Goal: Task Accomplishment & Management: Use online tool/utility

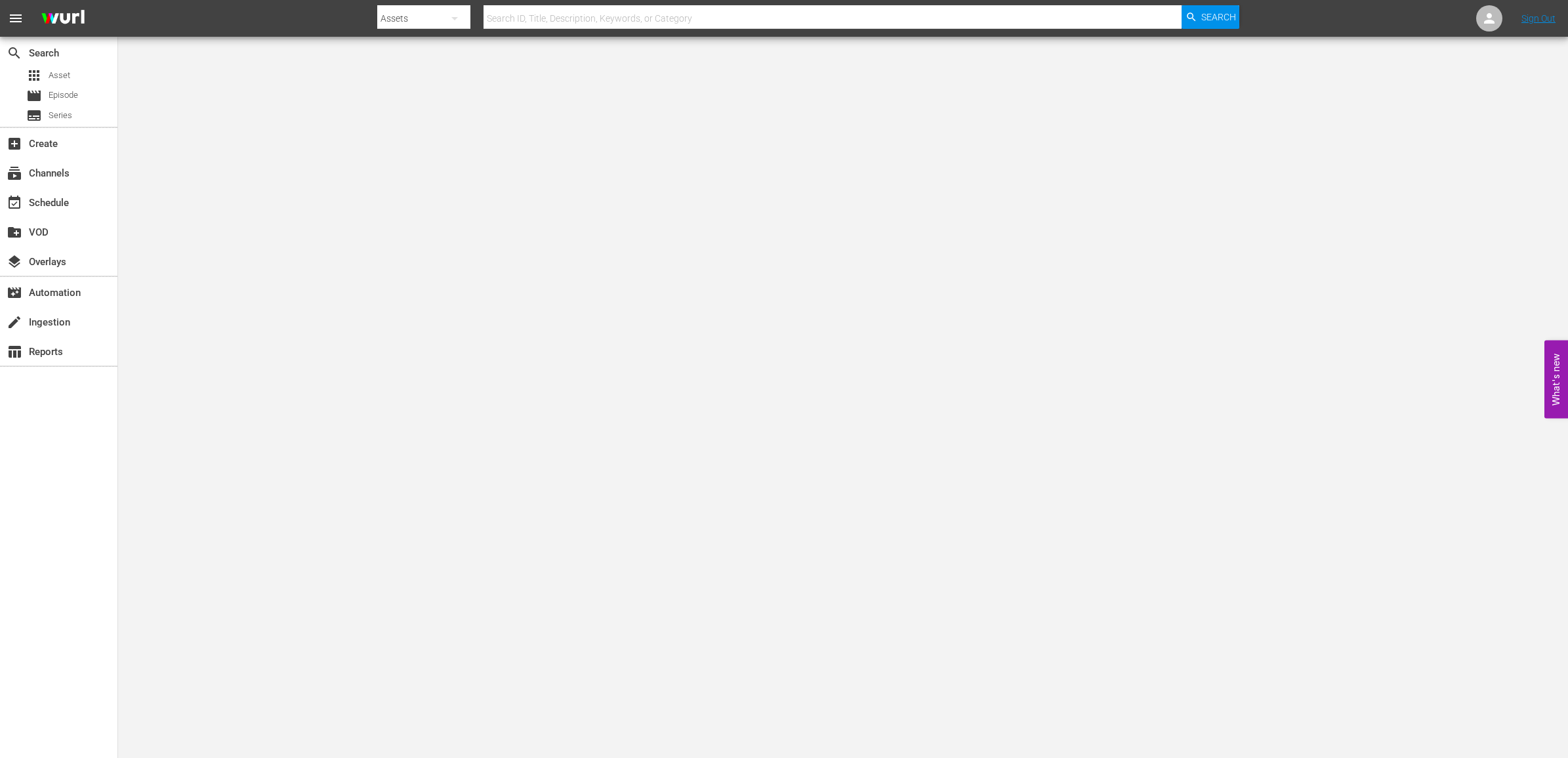
click at [1539, 7] on nav "menu Search By Assets Search ID, Title, Description, Keywords, or Category Sear…" at bounding box center [784, 18] width 1568 height 37
click at [1538, 20] on link "Sign Out" at bounding box center [1538, 18] width 34 height 11
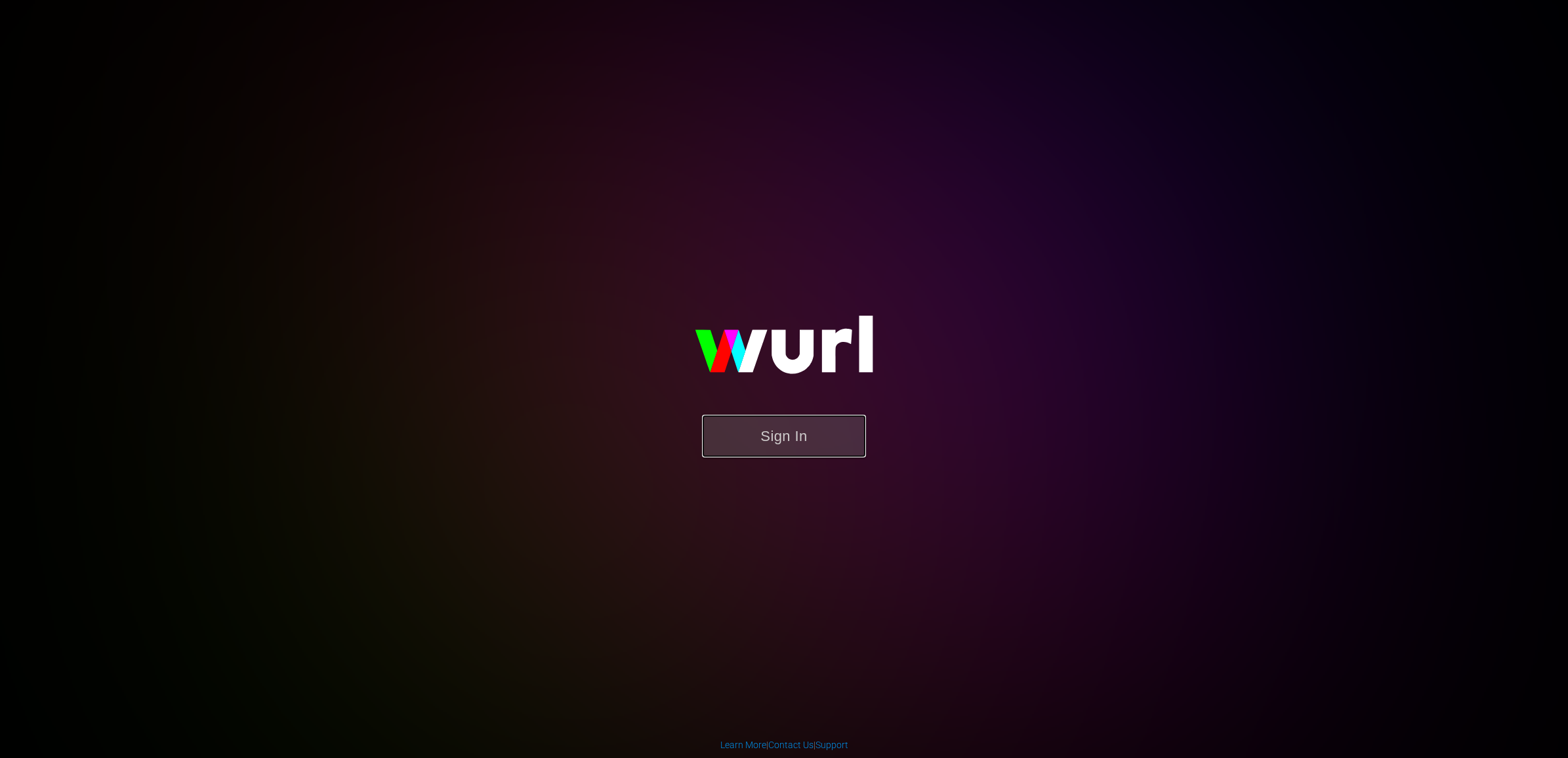
click at [757, 444] on button "Sign In" at bounding box center [784, 436] width 164 height 43
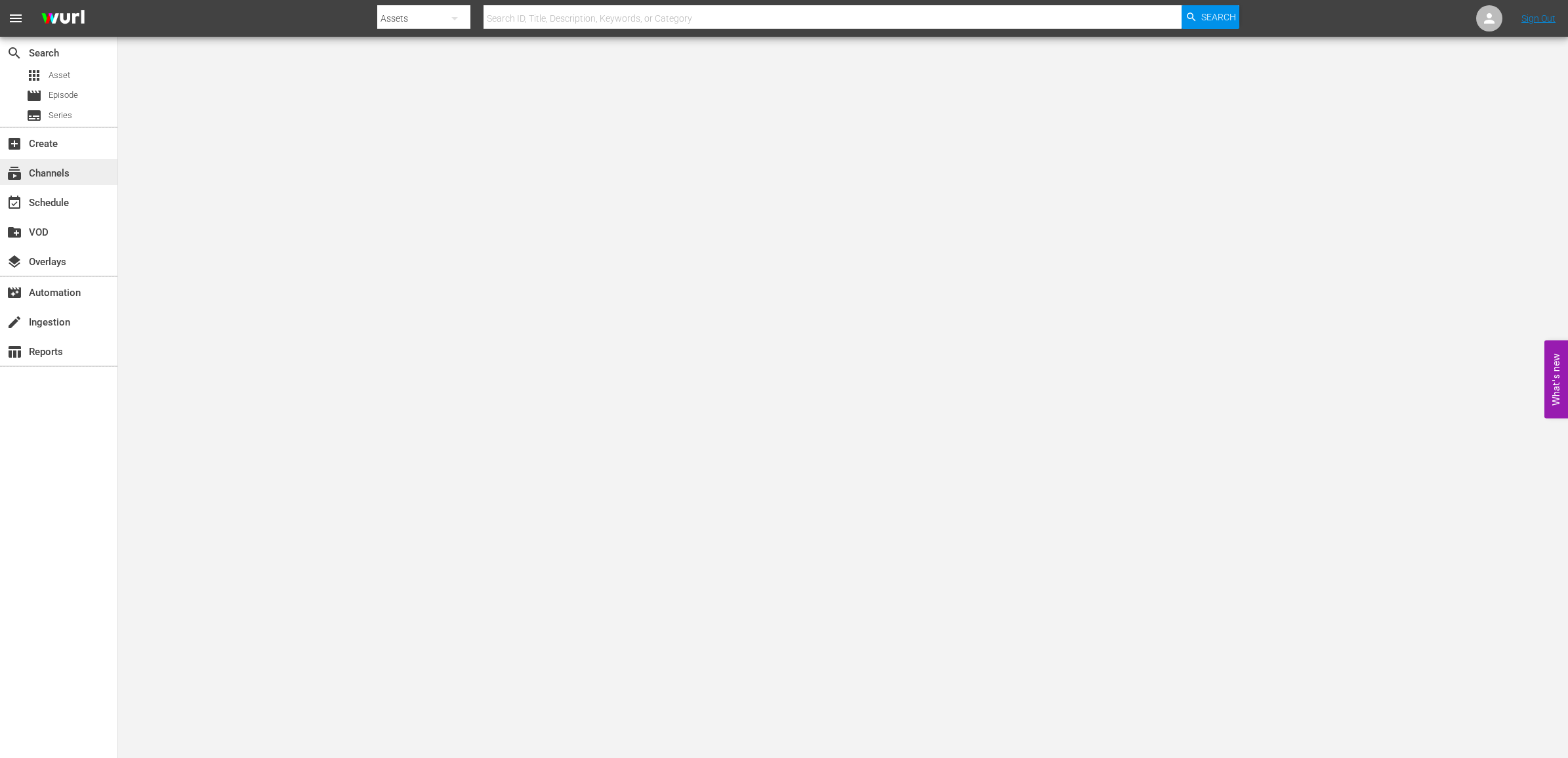
click at [56, 162] on div "subscriptions Channels" at bounding box center [58, 172] width 117 height 26
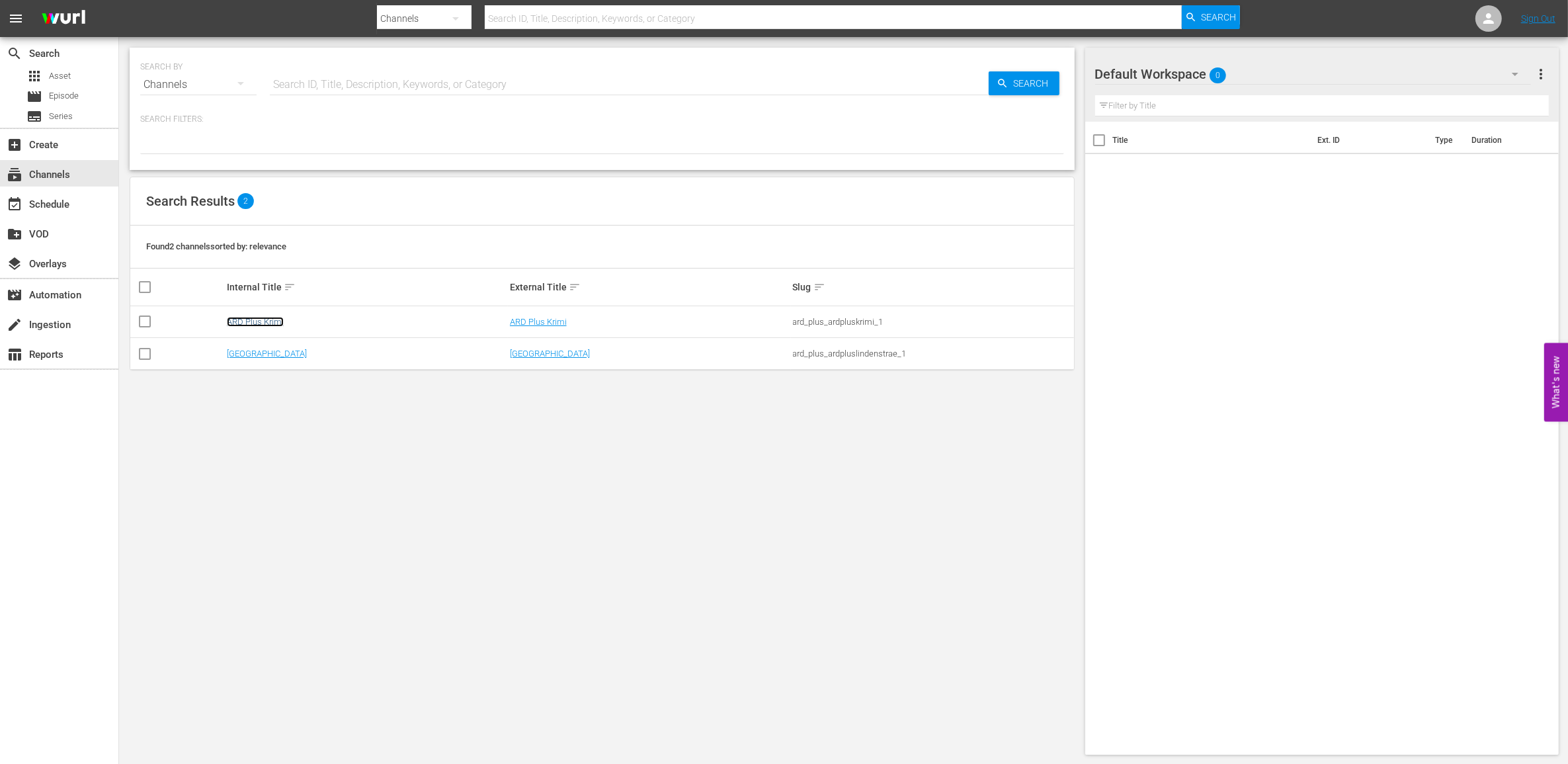
click at [276, 323] on link "ARD Plus Krimi" at bounding box center [255, 321] width 57 height 10
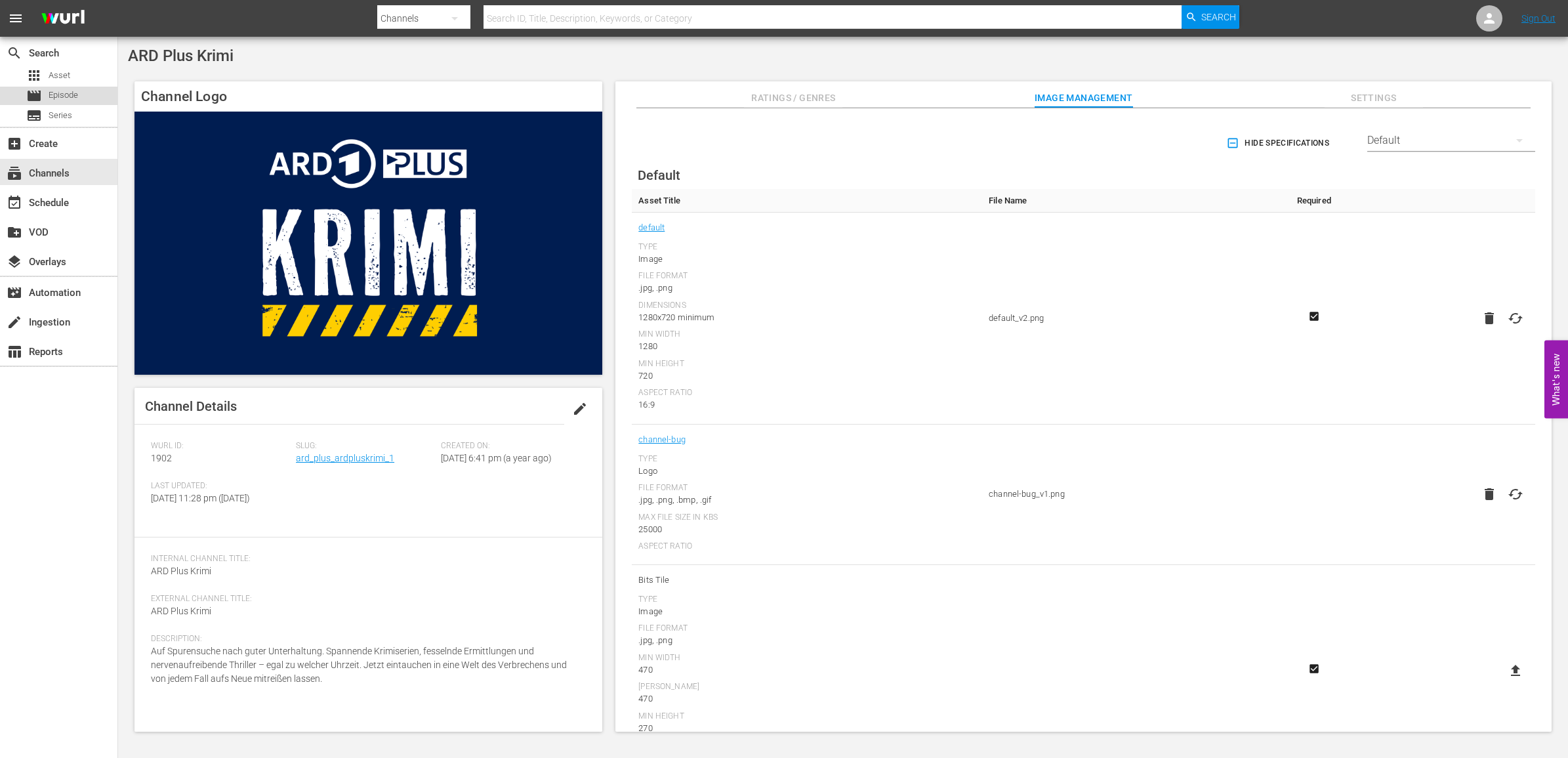
click at [68, 89] on span "Episode" at bounding box center [63, 95] width 30 height 13
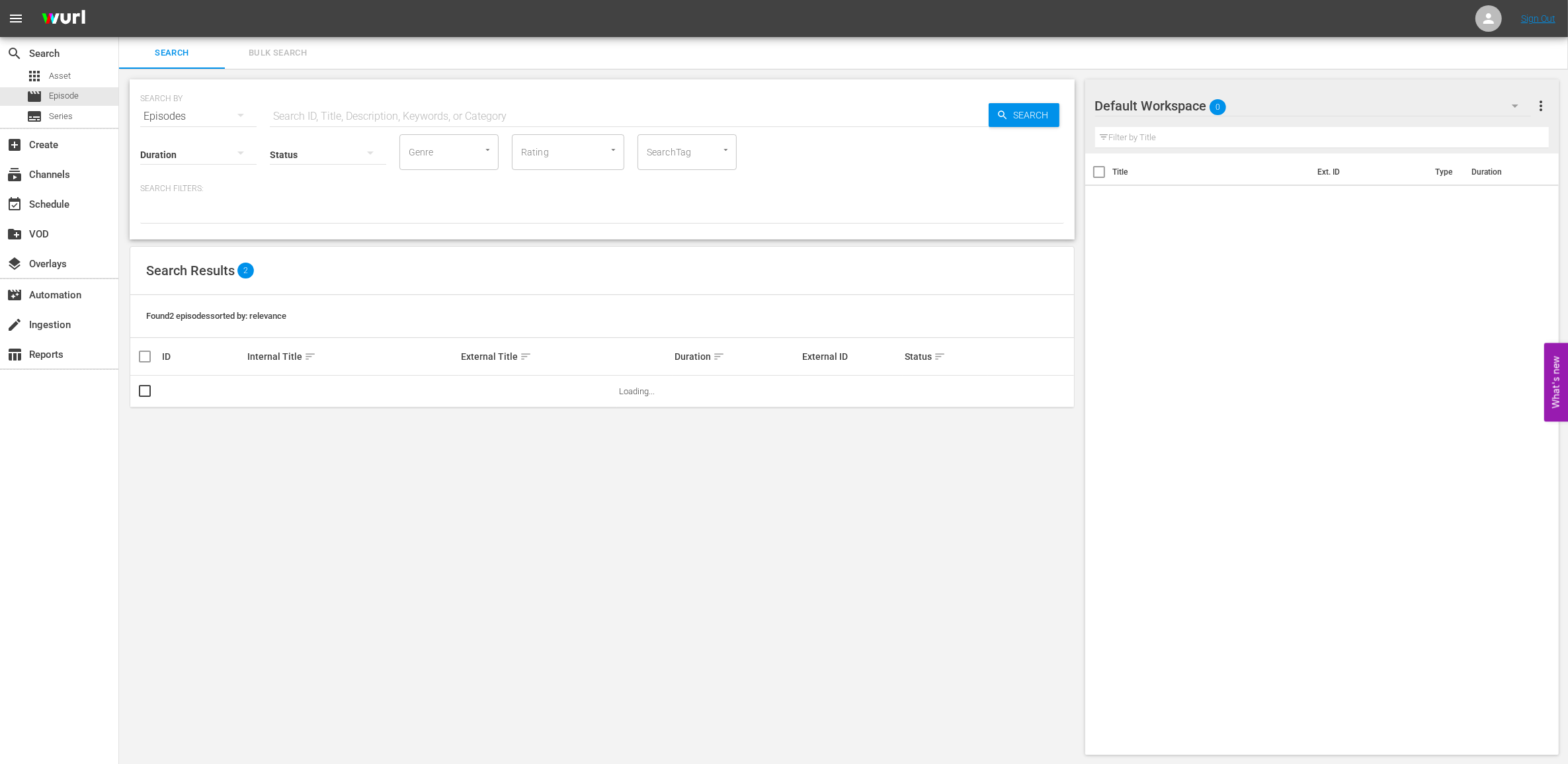
click at [321, 110] on input "text" at bounding box center [629, 116] width 719 height 32
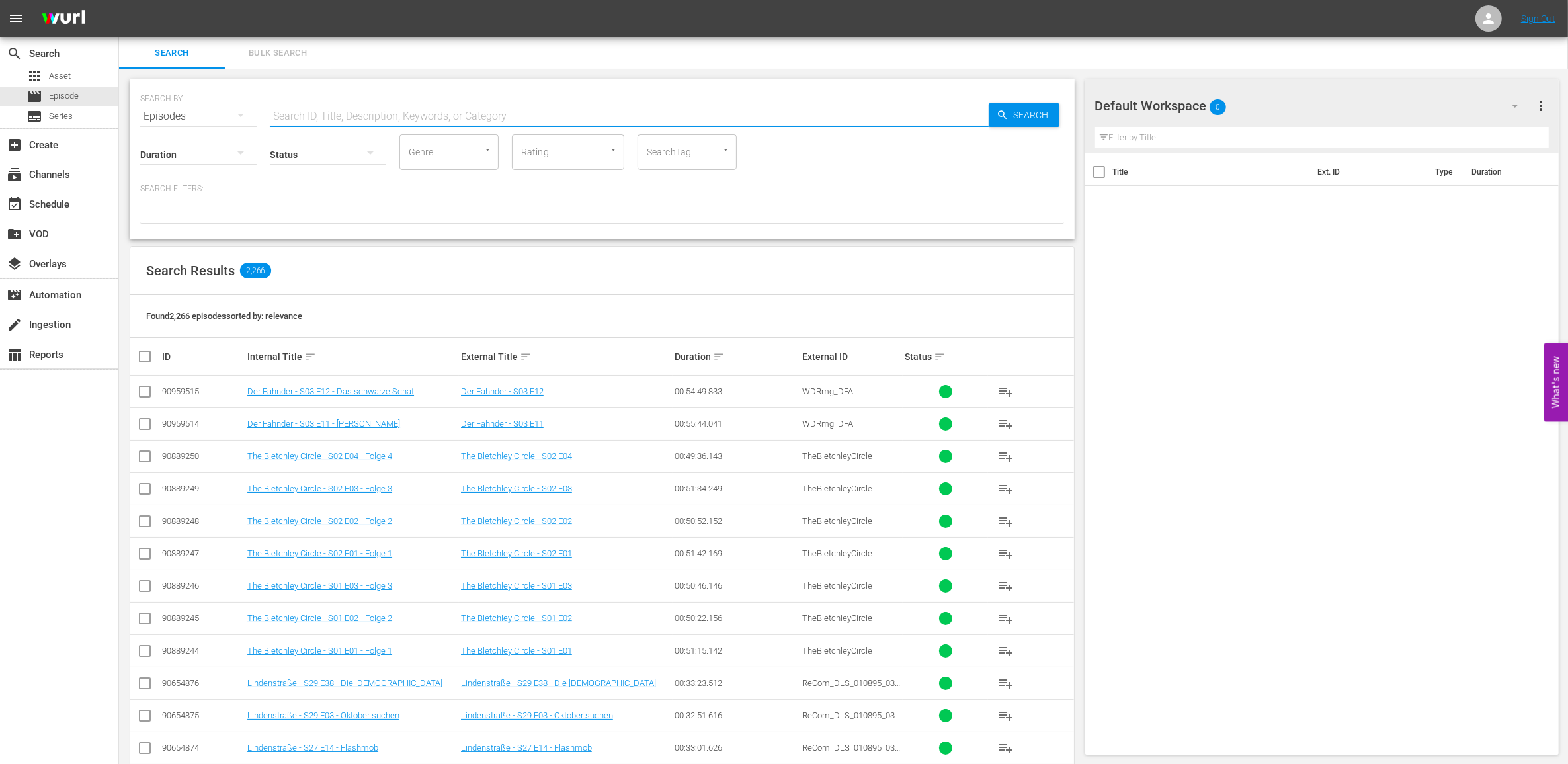
paste input "Bletchley Park"
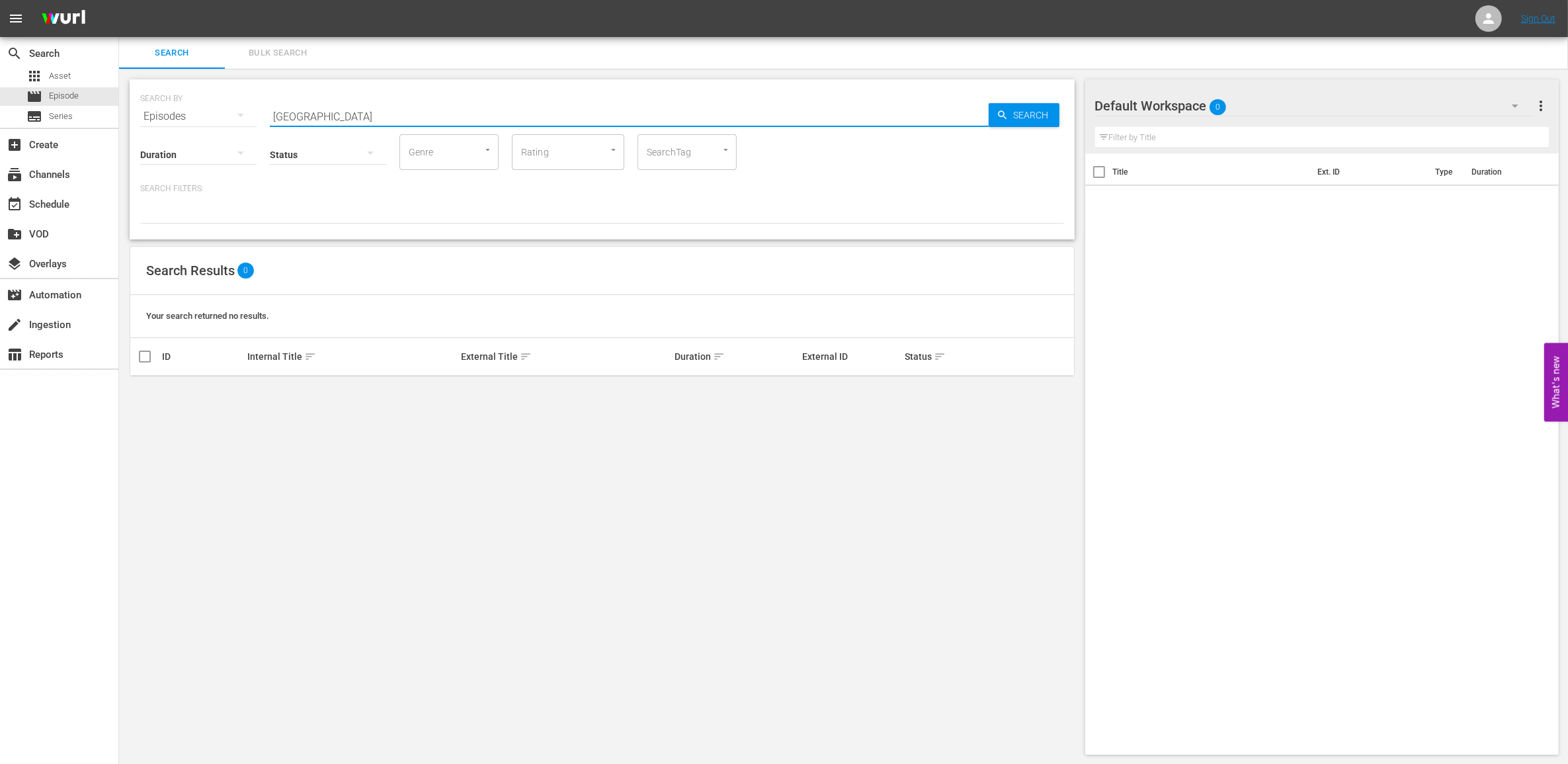
click at [427, 118] on input "Bletchley Park" at bounding box center [629, 116] width 719 height 32
click at [329, 109] on input "Bletchley Park" at bounding box center [629, 116] width 719 height 32
type input "Bletchley"
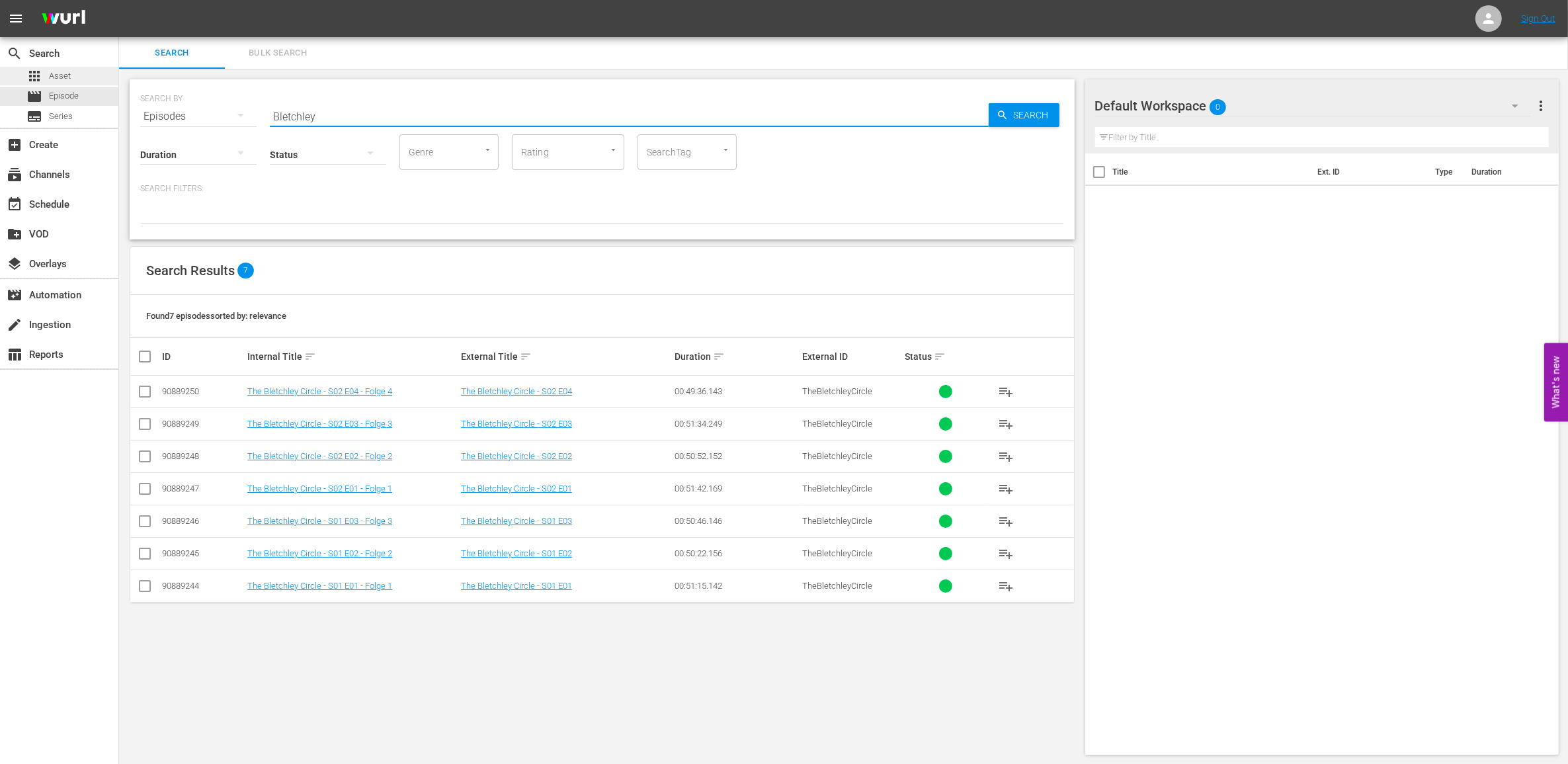
click at [67, 71] on span "Asset" at bounding box center [60, 76] width 22 height 13
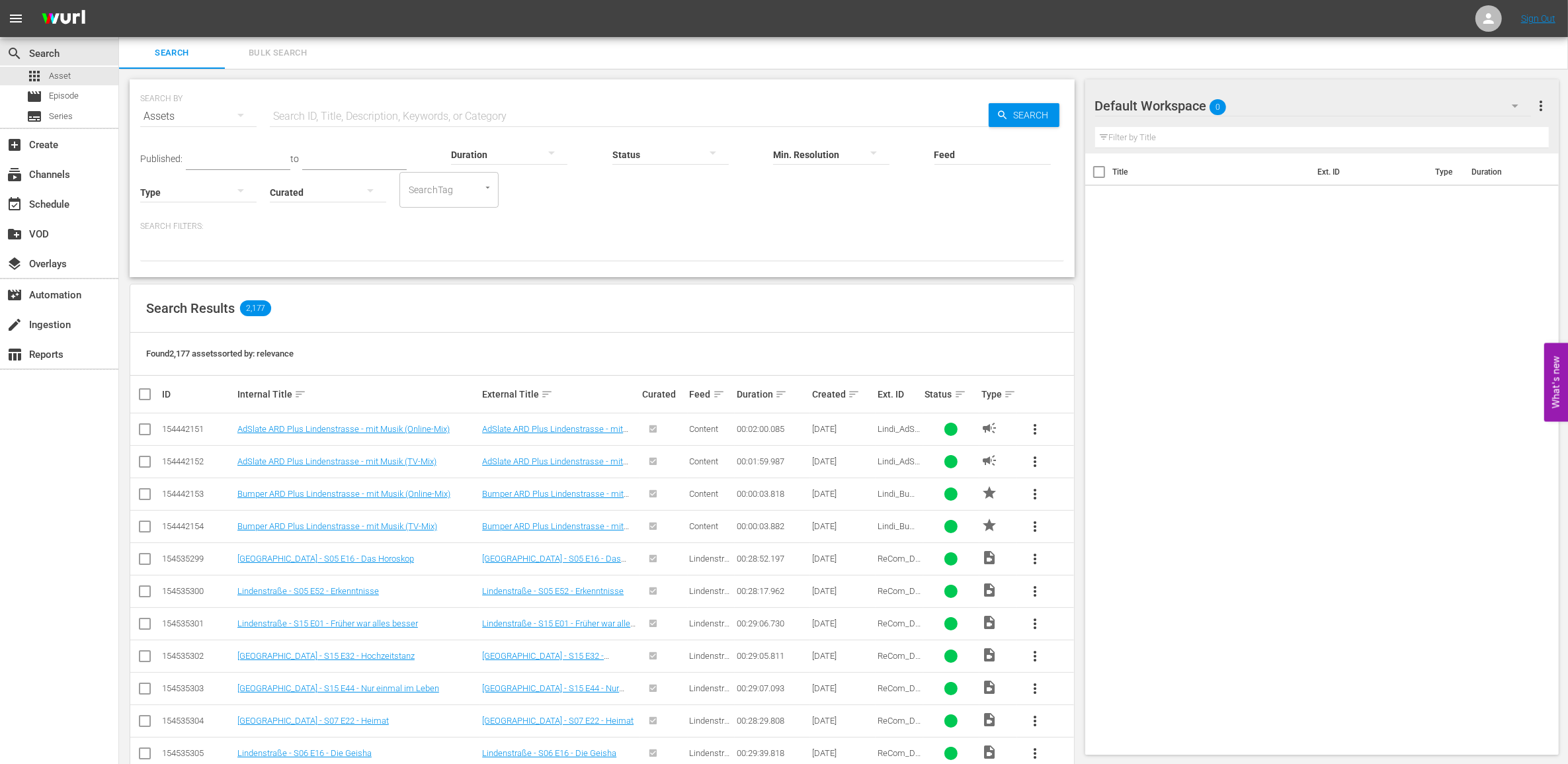
click at [345, 118] on input "text" at bounding box center [629, 116] width 719 height 32
paste input "Bletchley Park"
type input "Bletchley"
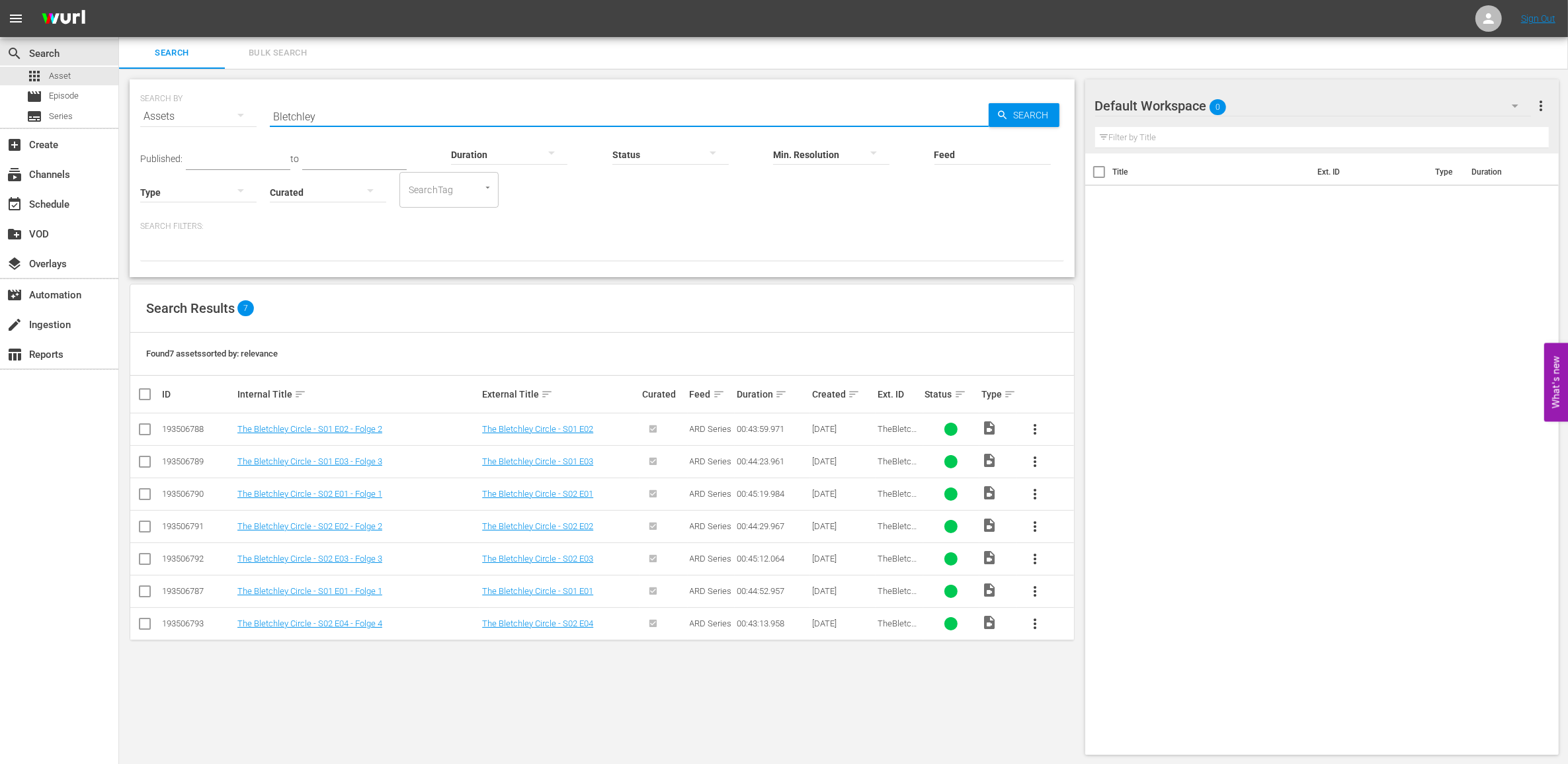
click at [142, 392] on input "checkbox" at bounding box center [150, 394] width 26 height 16
checkbox input "true"
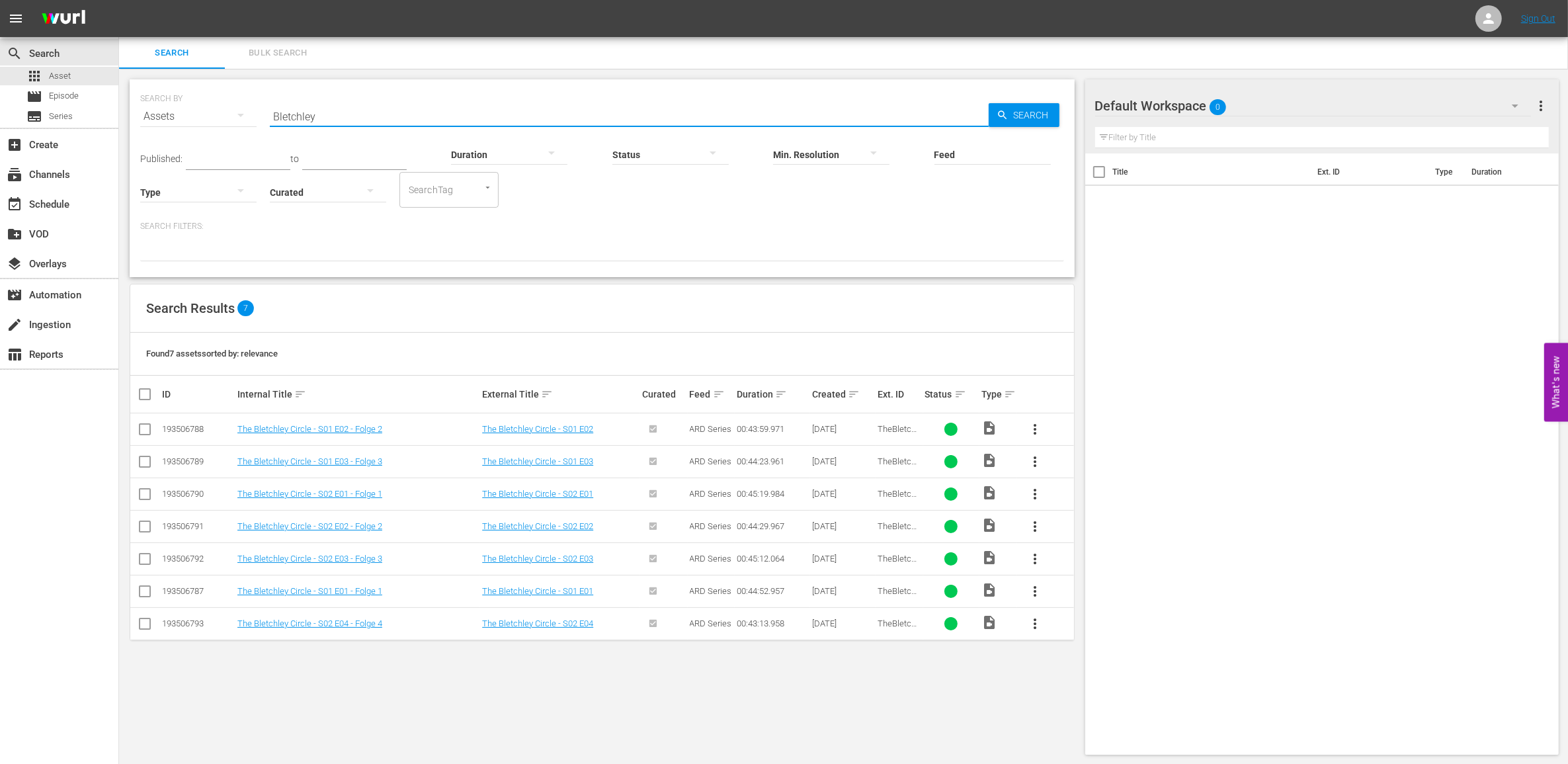
checkbox input "true"
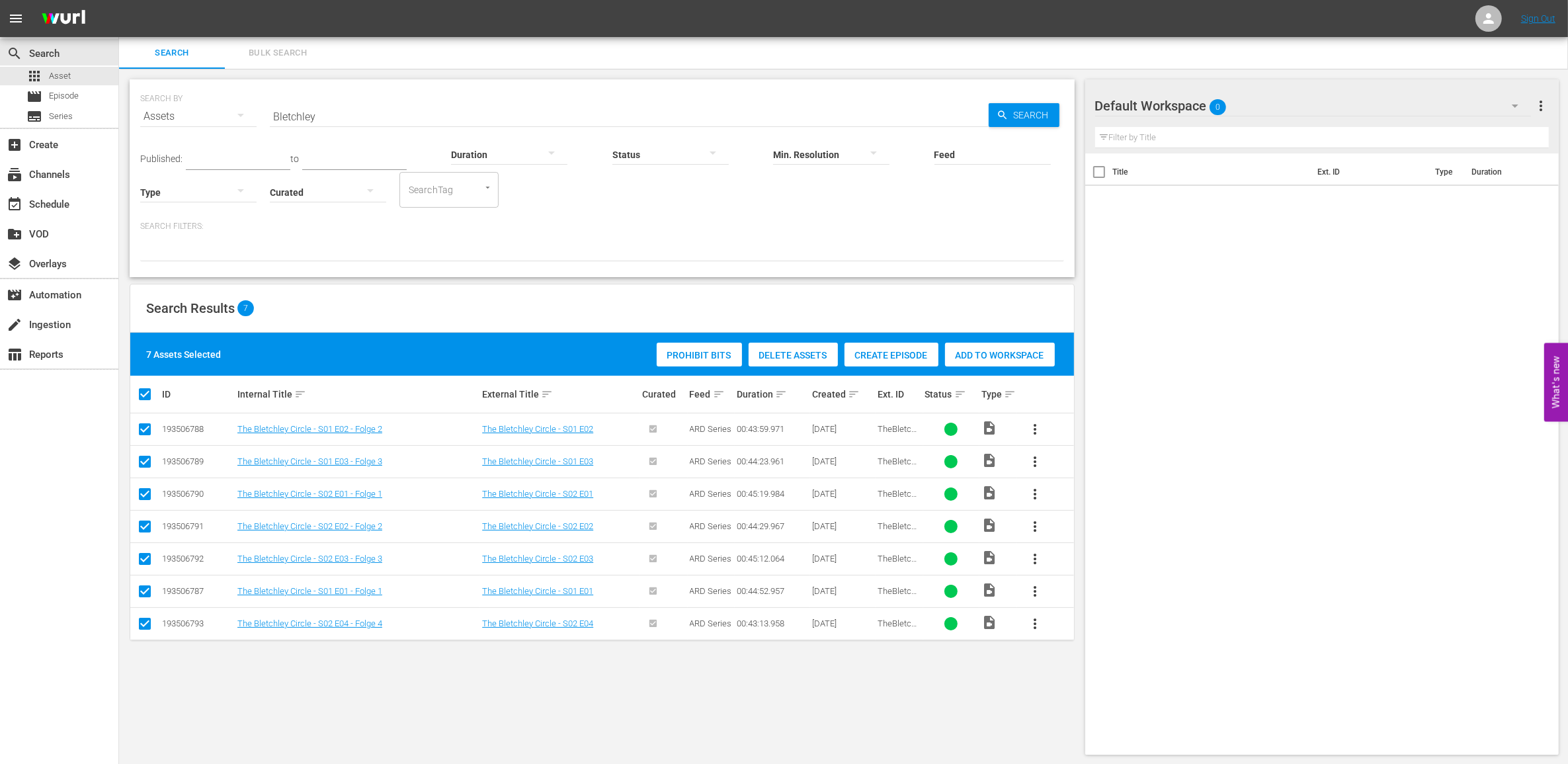
click at [1192, 128] on input "text" at bounding box center [1322, 138] width 455 height 21
click at [1280, 110] on div "Default Workspace 0" at bounding box center [1313, 106] width 436 height 37
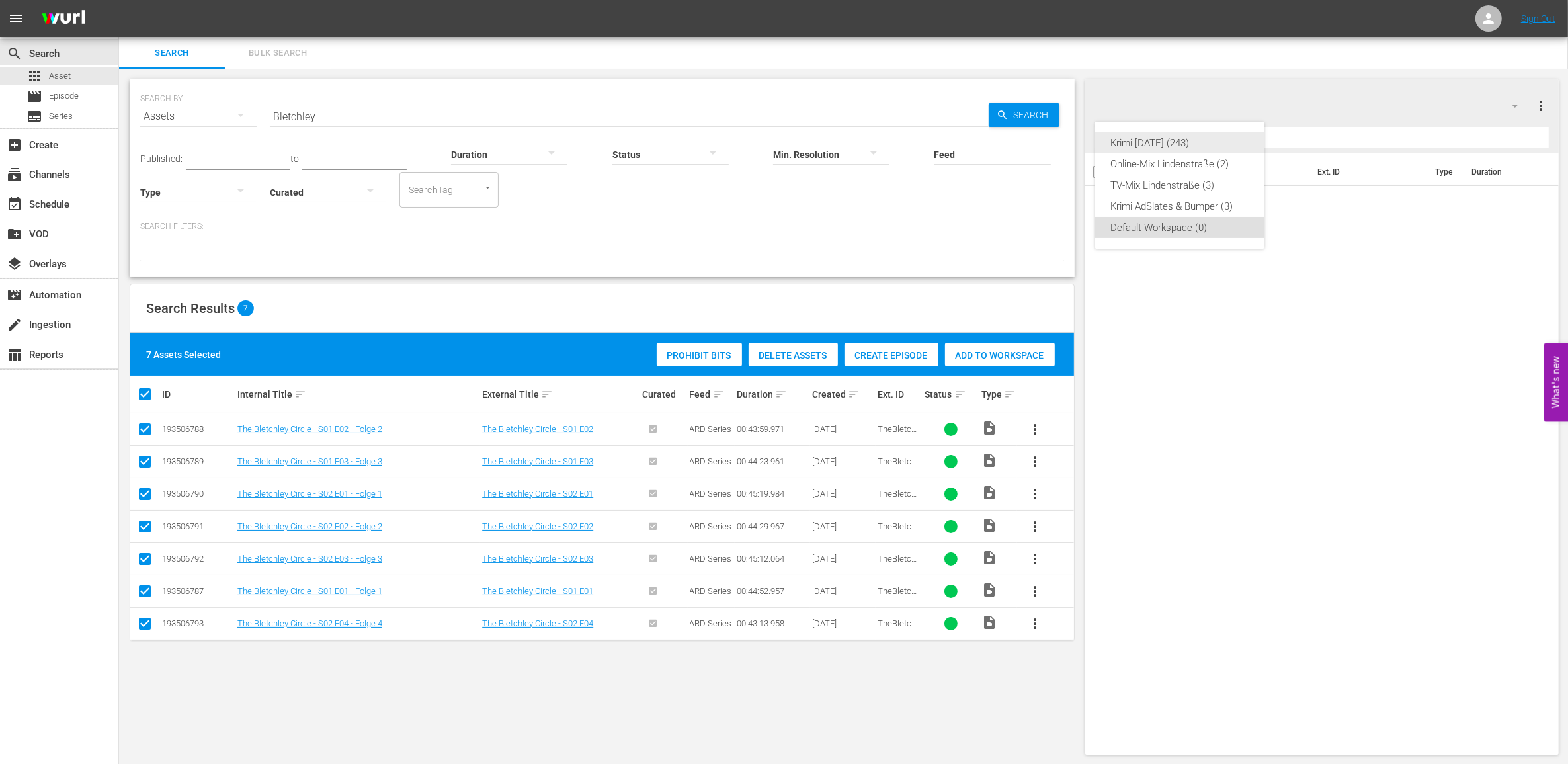
click at [1178, 140] on div "Krimi November 2025 (243)" at bounding box center [1180, 143] width 138 height 21
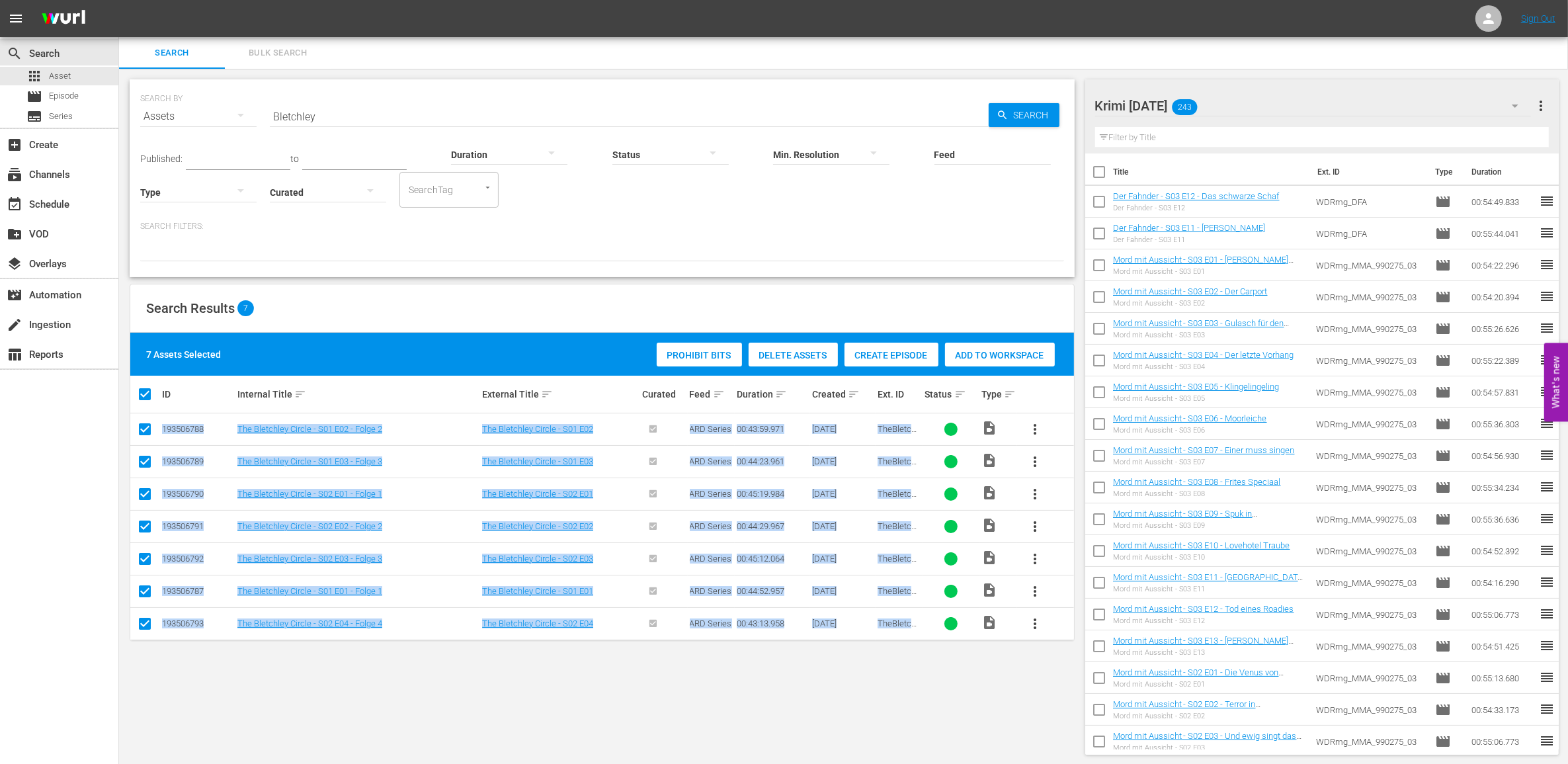
drag, startPoint x: 183, startPoint y: 431, endPoint x: 928, endPoint y: 622, distance: 769.1
click at [928, 622] on tbody "193506788 The Bletchley Circle - S01 E02 - Folge 2 The Bletchley Circle - S01 E…" at bounding box center [602, 527] width 943 height 227
drag, startPoint x: 928, startPoint y: 622, endPoint x: 891, endPoint y: 589, distance: 49.6
copy tbody "193506788 The Bletchley Circle - S01 E02 - Folge 2 The Bletchley Circle - S01 E…"
click at [982, 358] on span "Add to Workspace" at bounding box center [1000, 355] width 110 height 11
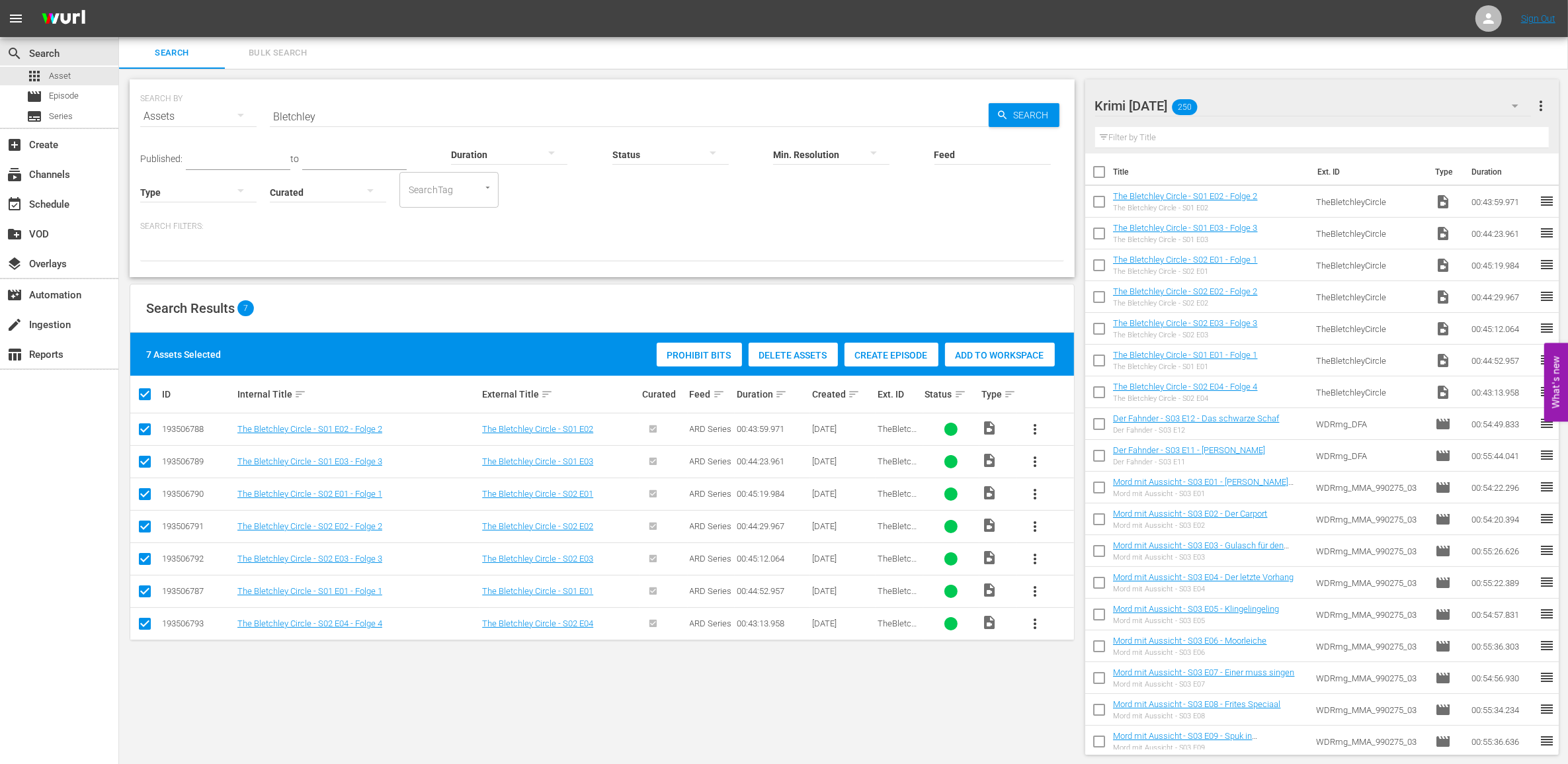
click at [432, 683] on div "SEARCH BY Search By Assets Search ID, Title, Description, Keywords, or Category…" at bounding box center [602, 417] width 966 height 697
click at [58, 98] on span "Episode" at bounding box center [64, 96] width 30 height 13
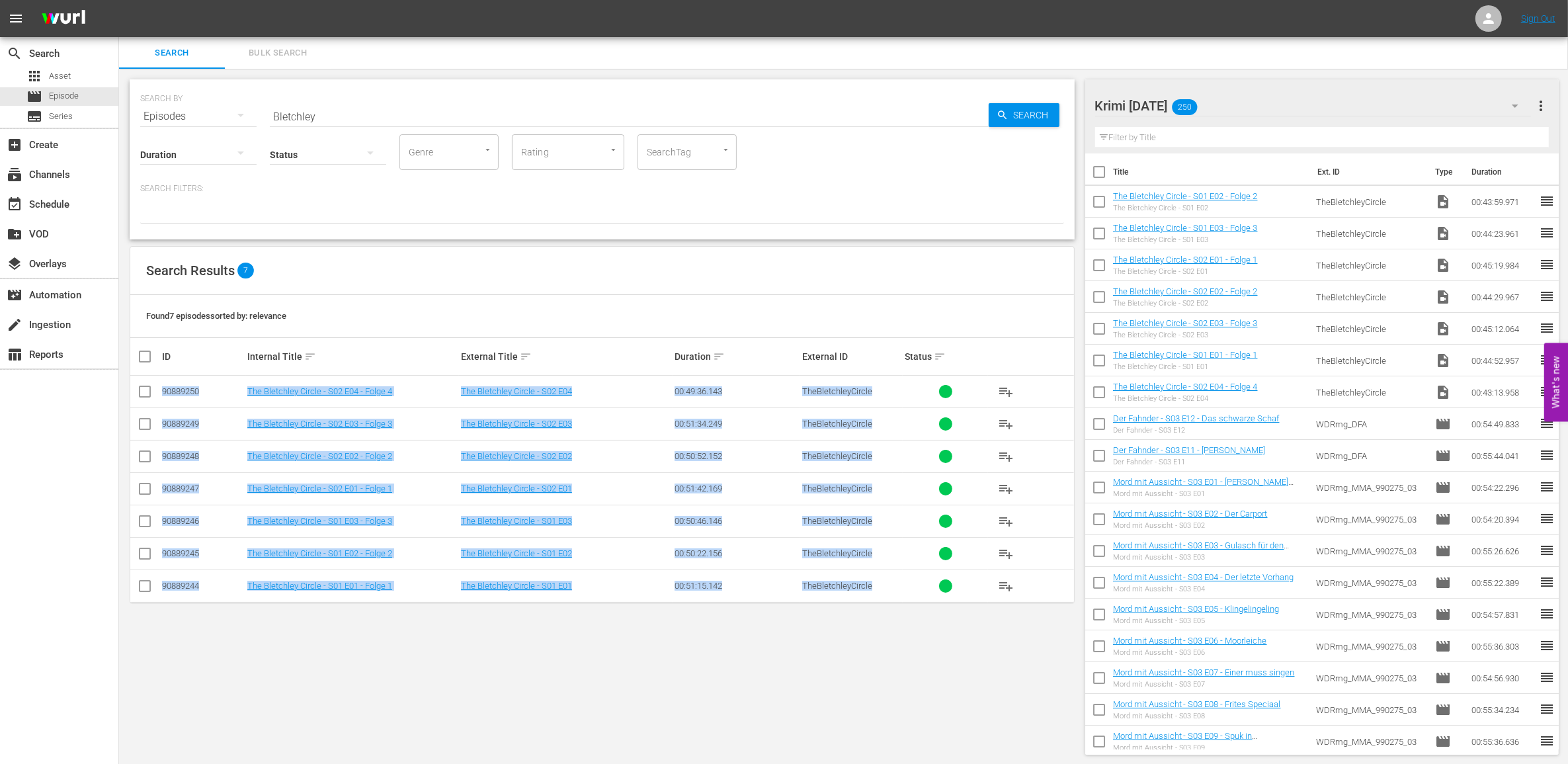
drag, startPoint x: 160, startPoint y: 391, endPoint x: 871, endPoint y: 592, distance: 738.9
click at [871, 592] on tbody "90889250 The Bletchley Circle - S02 E04 - Folge 4 The Bletchley Circle - S02 E0…" at bounding box center [602, 489] width 943 height 227
copy tbody "90889250 The Bletchley Circle - S02 E04 - Folge 4 The Bletchley Circle - S02 E0…"
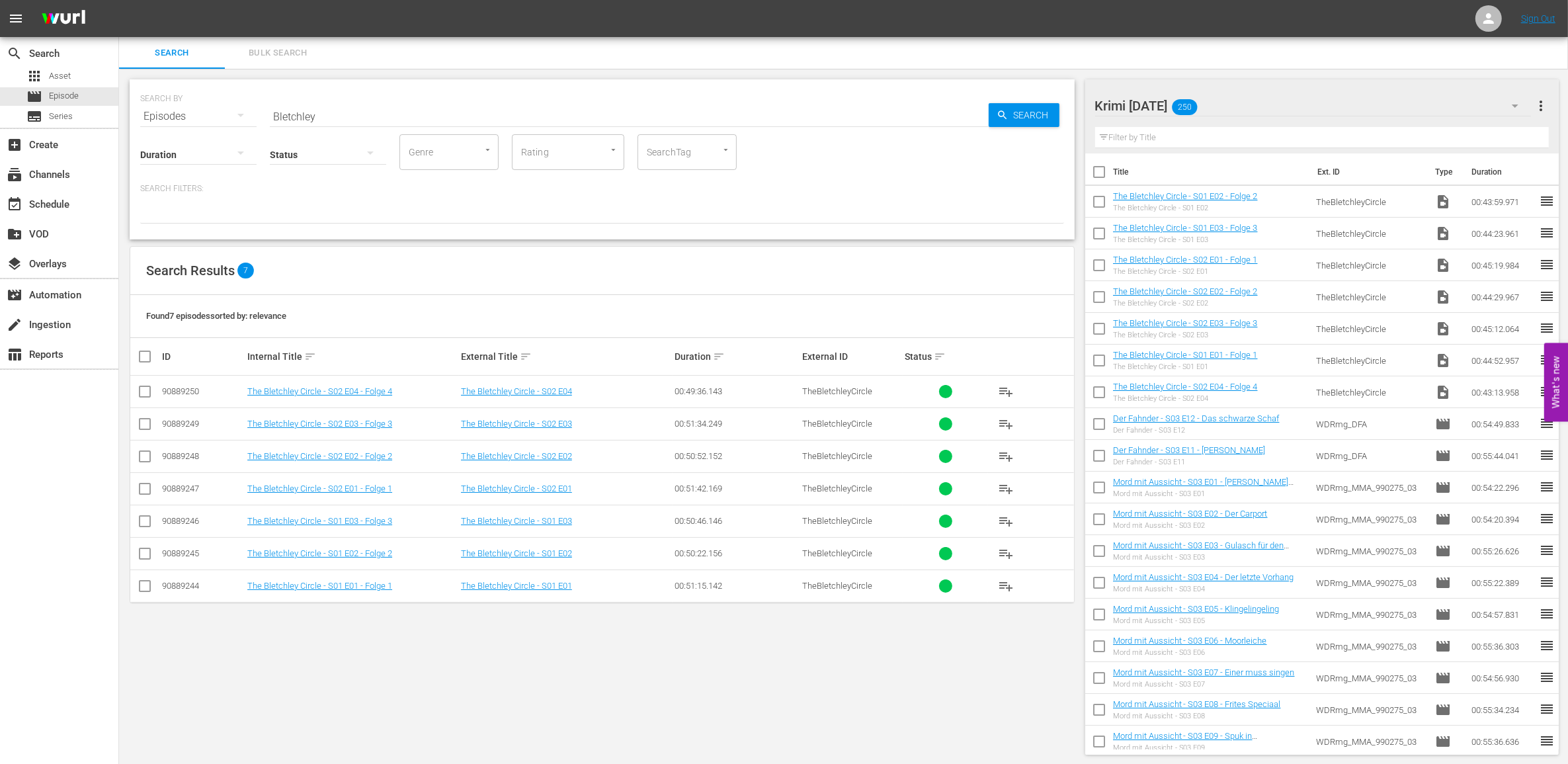
click at [734, 703] on div "SEARCH BY Search By Episodes Search ID, Title, Description, Keywords, or Catego…" at bounding box center [602, 417] width 966 height 697
click at [47, 208] on div "event_available Schedule" at bounding box center [37, 202] width 74 height 12
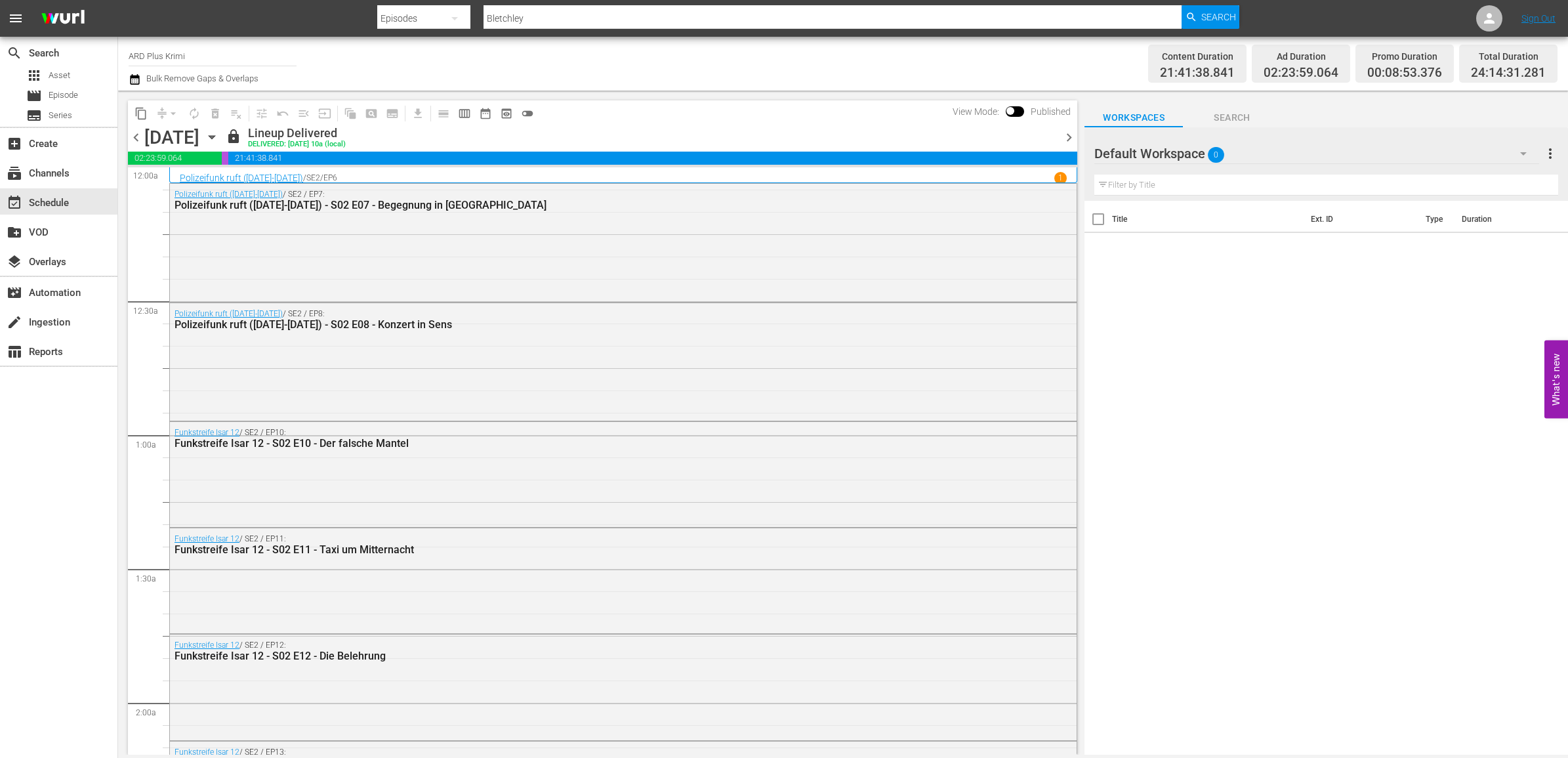
click at [219, 136] on icon "button" at bounding box center [212, 137] width 14 height 14
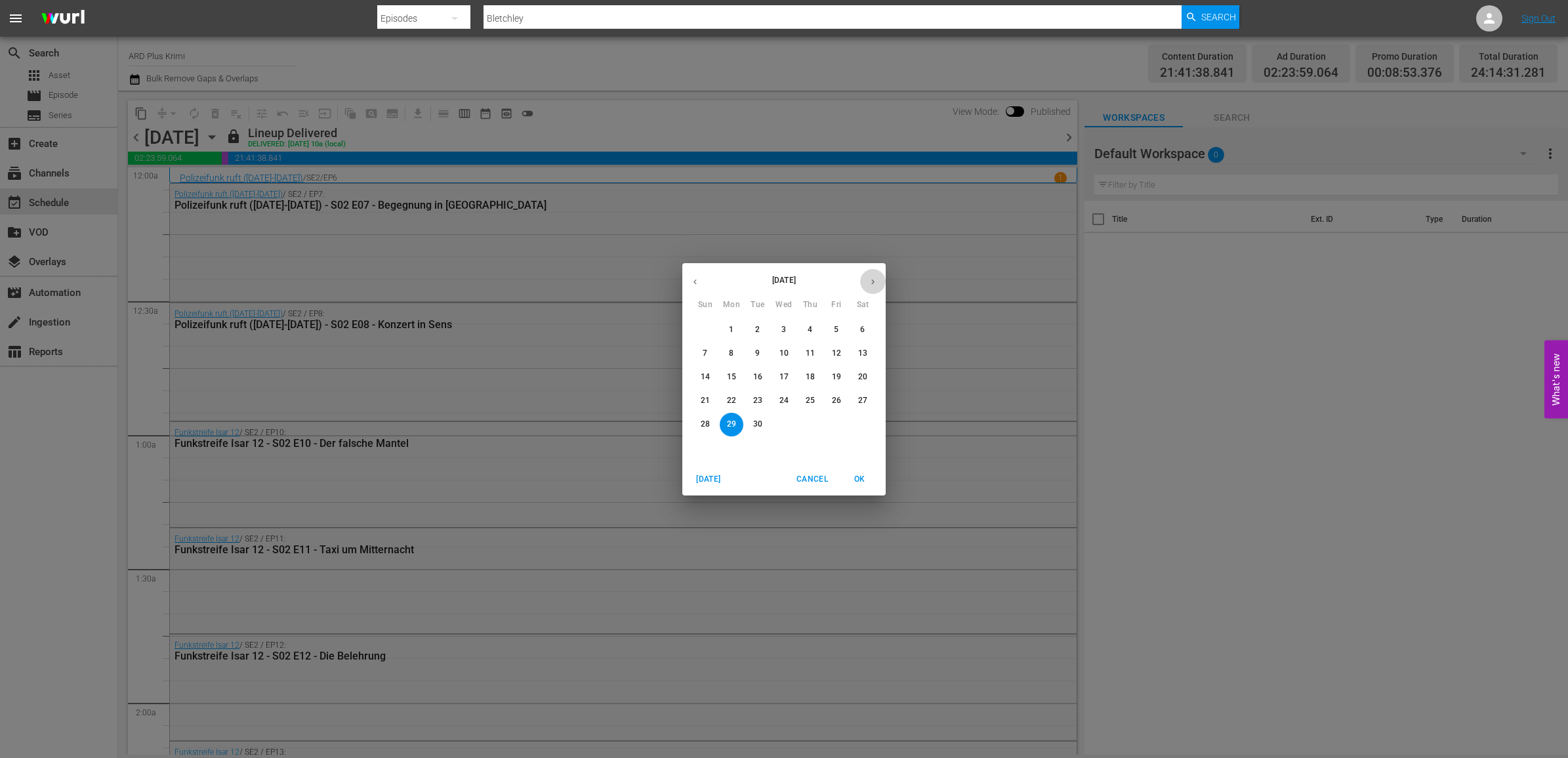
click at [870, 278] on icon "button" at bounding box center [873, 282] width 10 height 10
click at [874, 278] on icon "button" at bounding box center [873, 282] width 10 height 10
click at [860, 322] on button "1" at bounding box center [863, 330] width 24 height 24
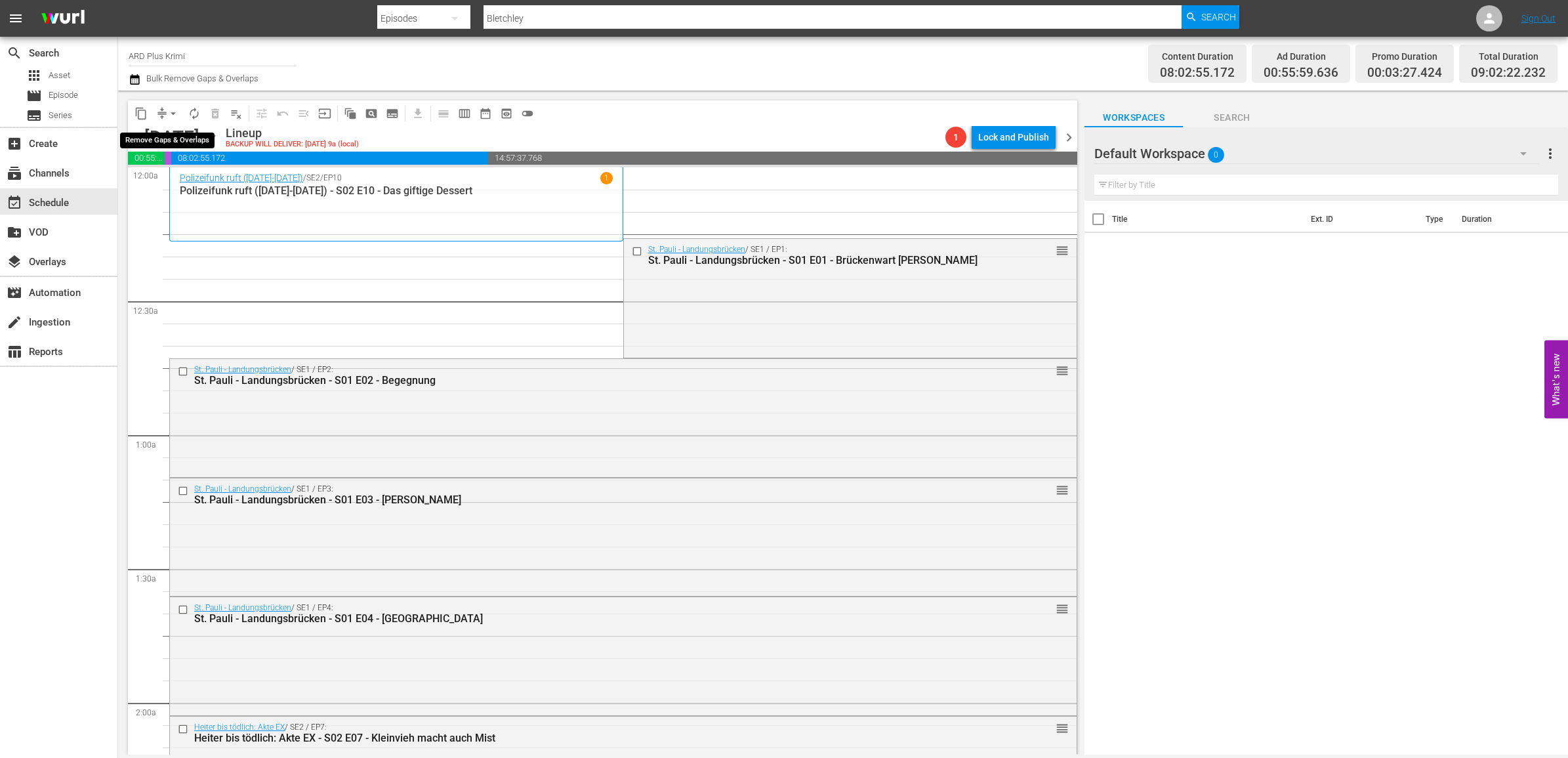
click at [179, 115] on span "arrow_drop_down" at bounding box center [173, 114] width 13 height 13
click at [168, 182] on li "Align to End of Previous Day" at bounding box center [174, 182] width 138 height 22
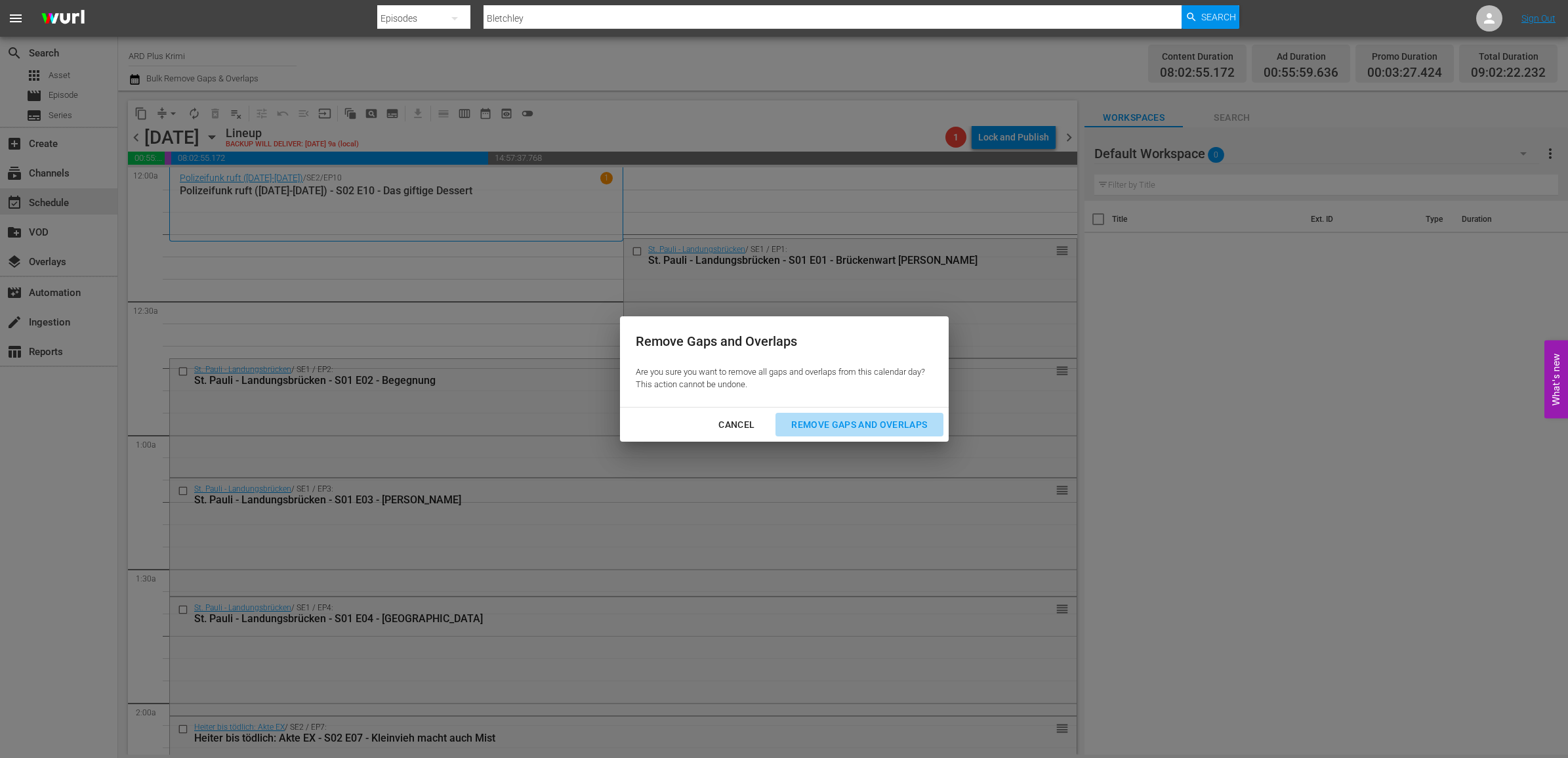
click at [857, 425] on div "Remove Gaps and Overlaps" at bounding box center [859, 425] width 157 height 16
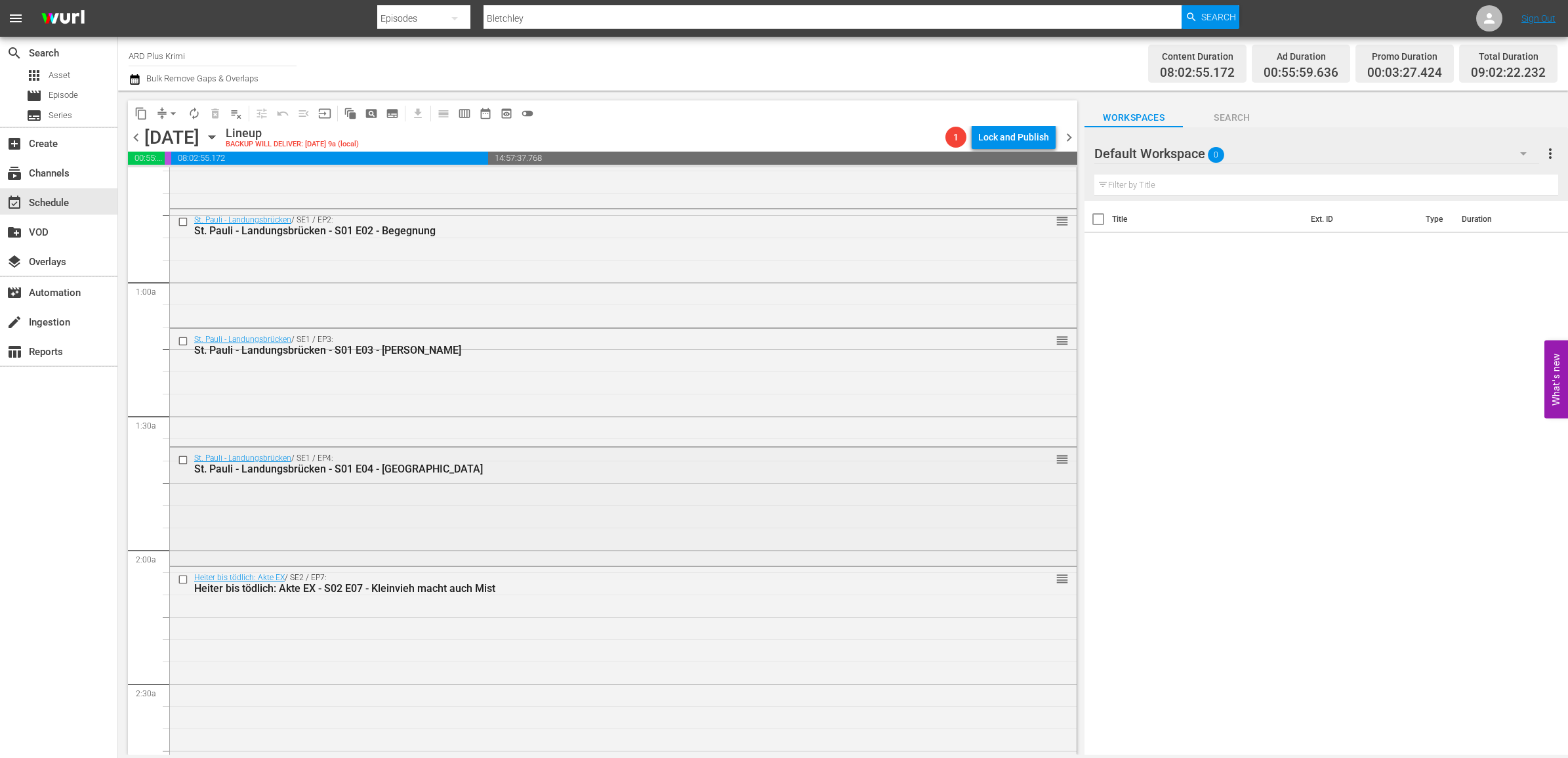
scroll to position [164, 0]
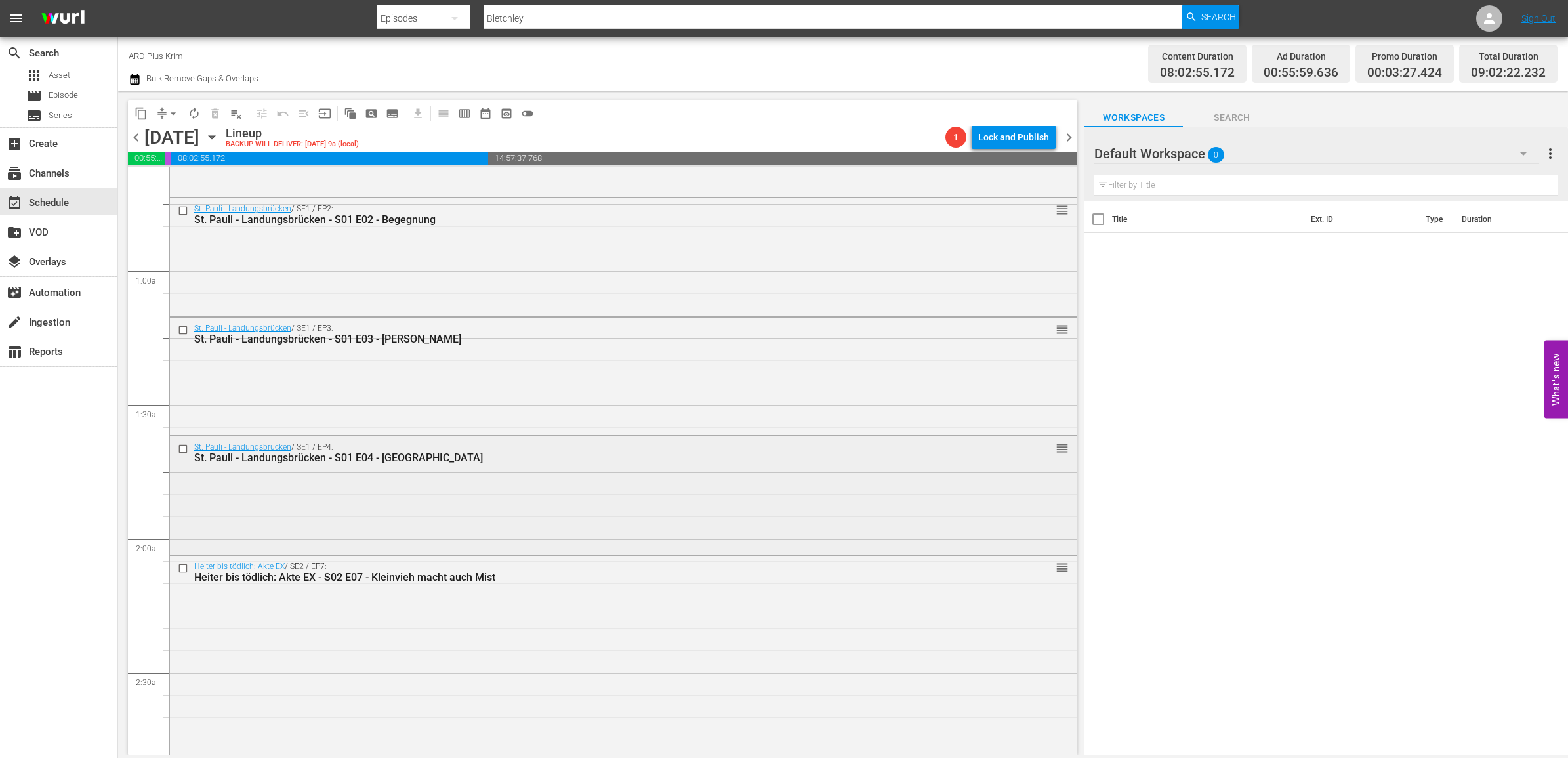
click at [182, 448] on input "checkbox" at bounding box center [184, 448] width 14 height 11
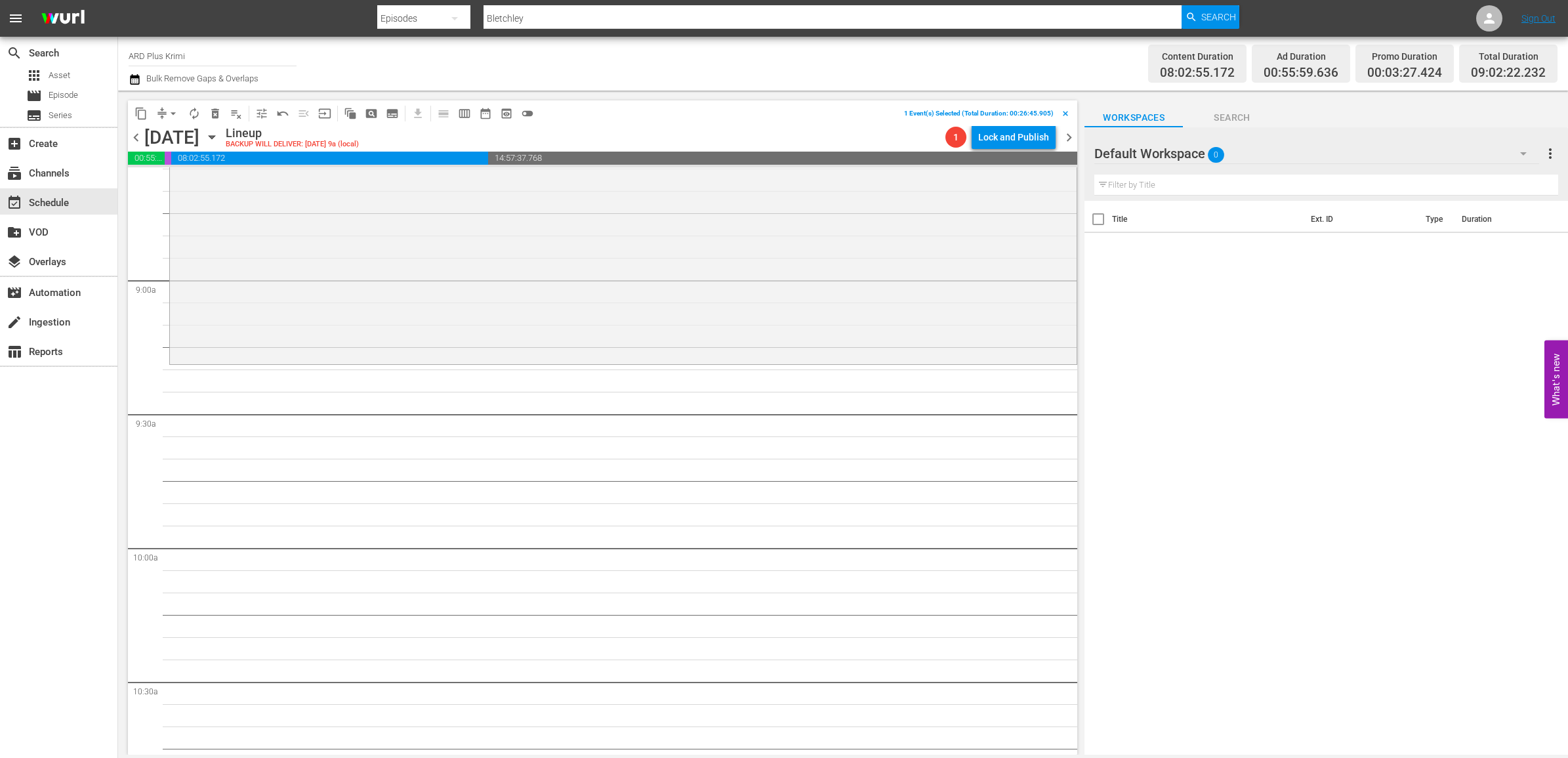
scroll to position [2460, 0]
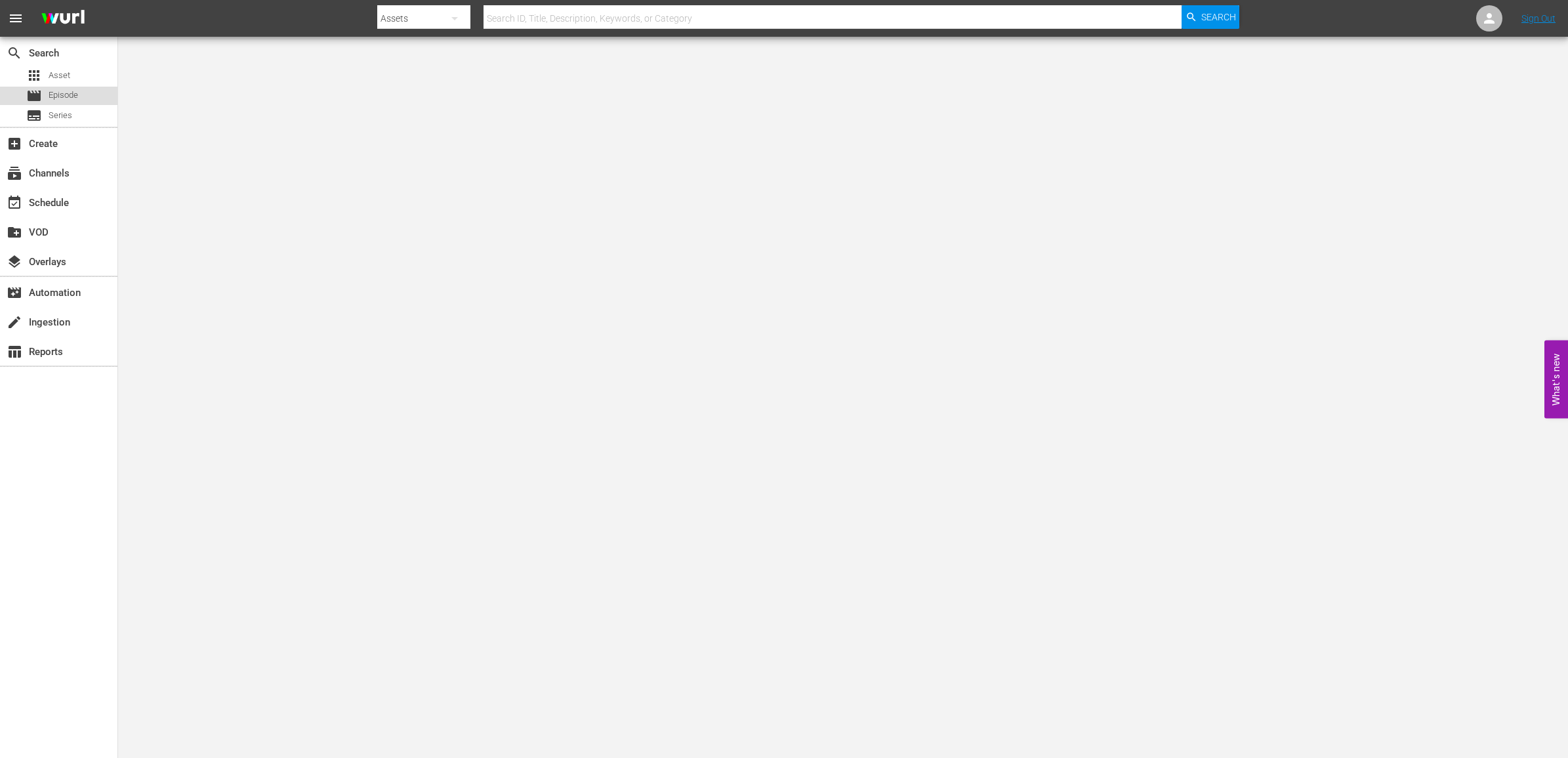
click at [50, 95] on span "Episode" at bounding box center [63, 95] width 30 height 13
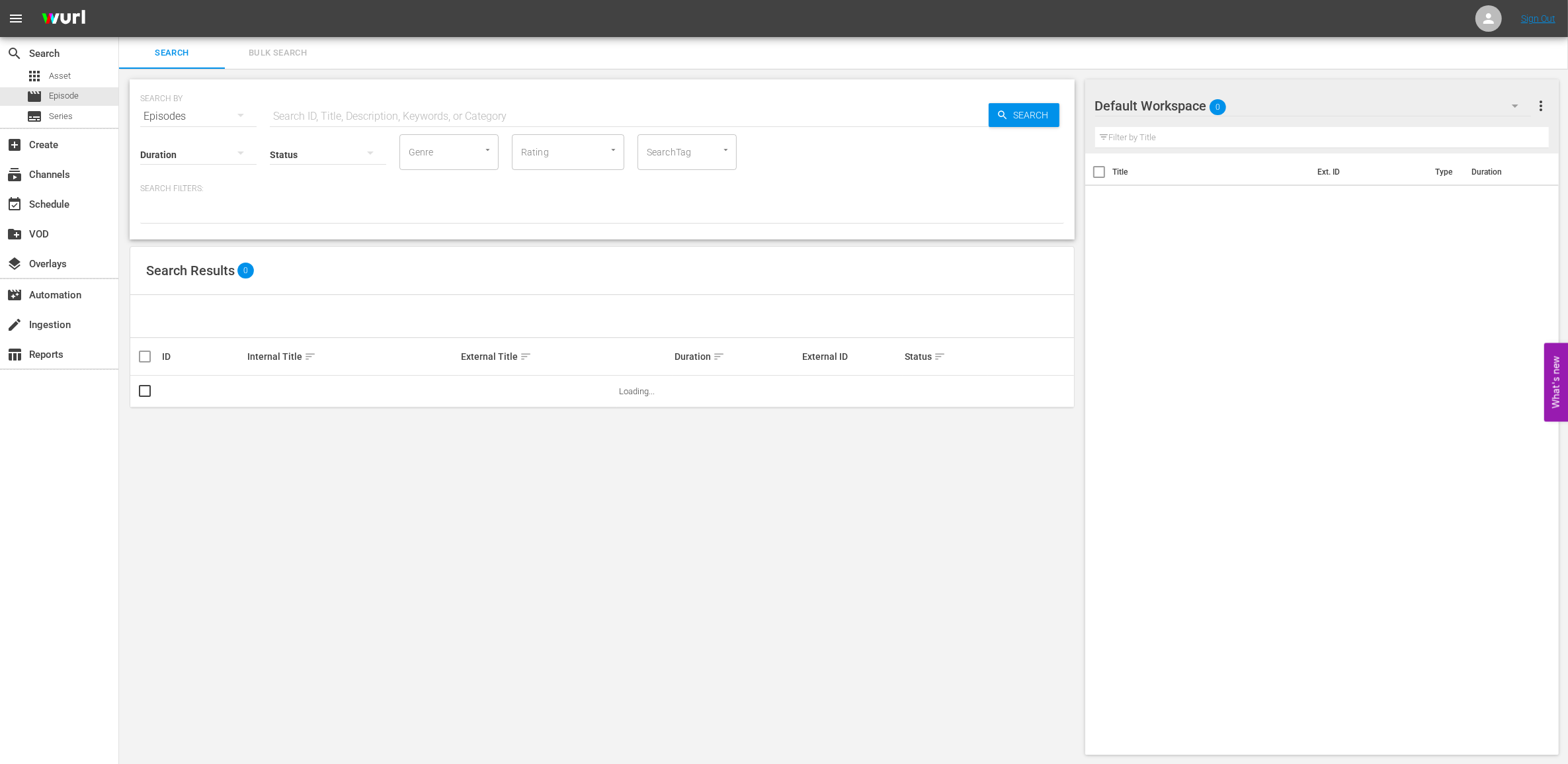
click at [460, 107] on input "text" at bounding box center [629, 116] width 719 height 32
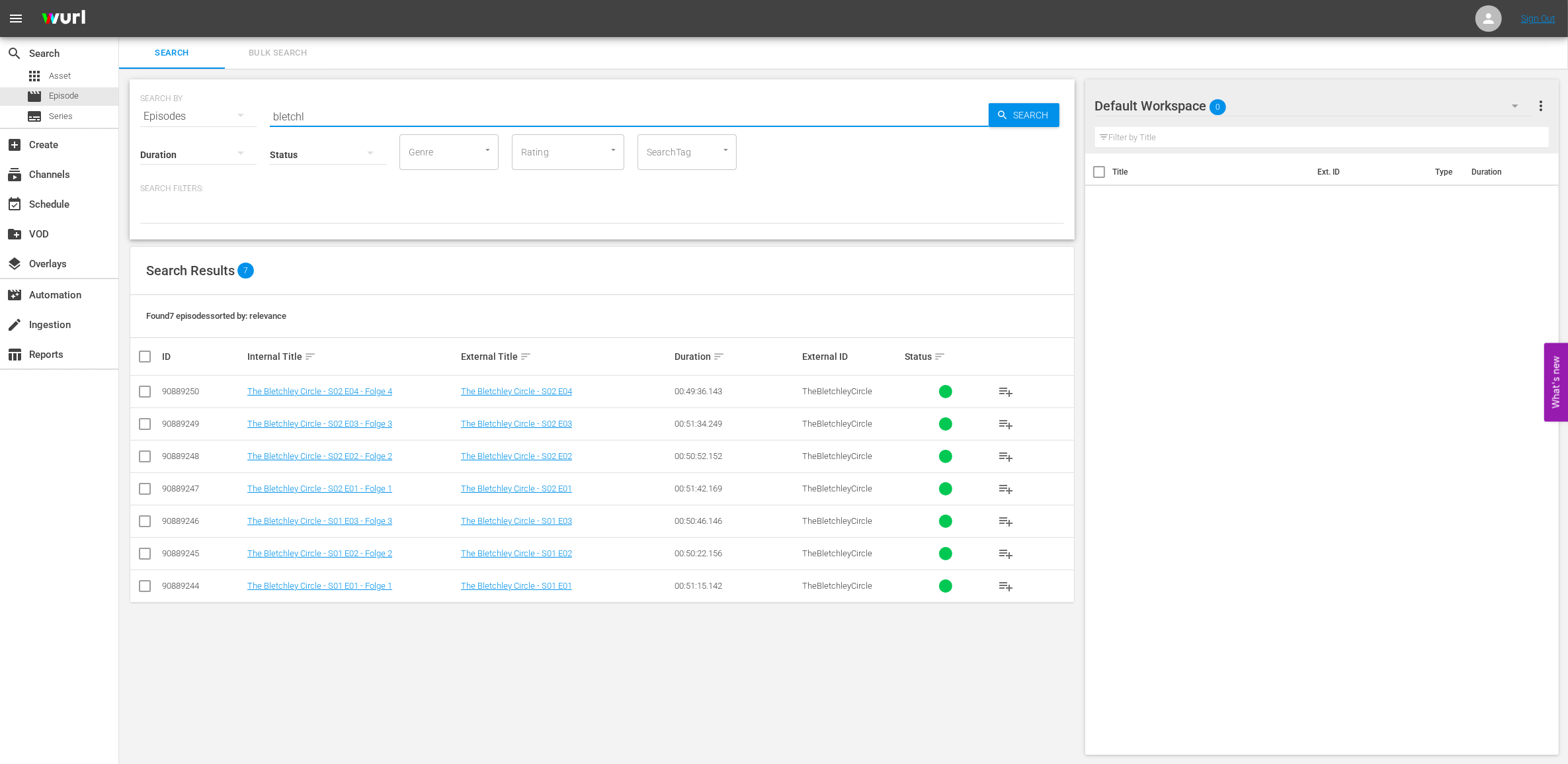
type input "Bletchley"
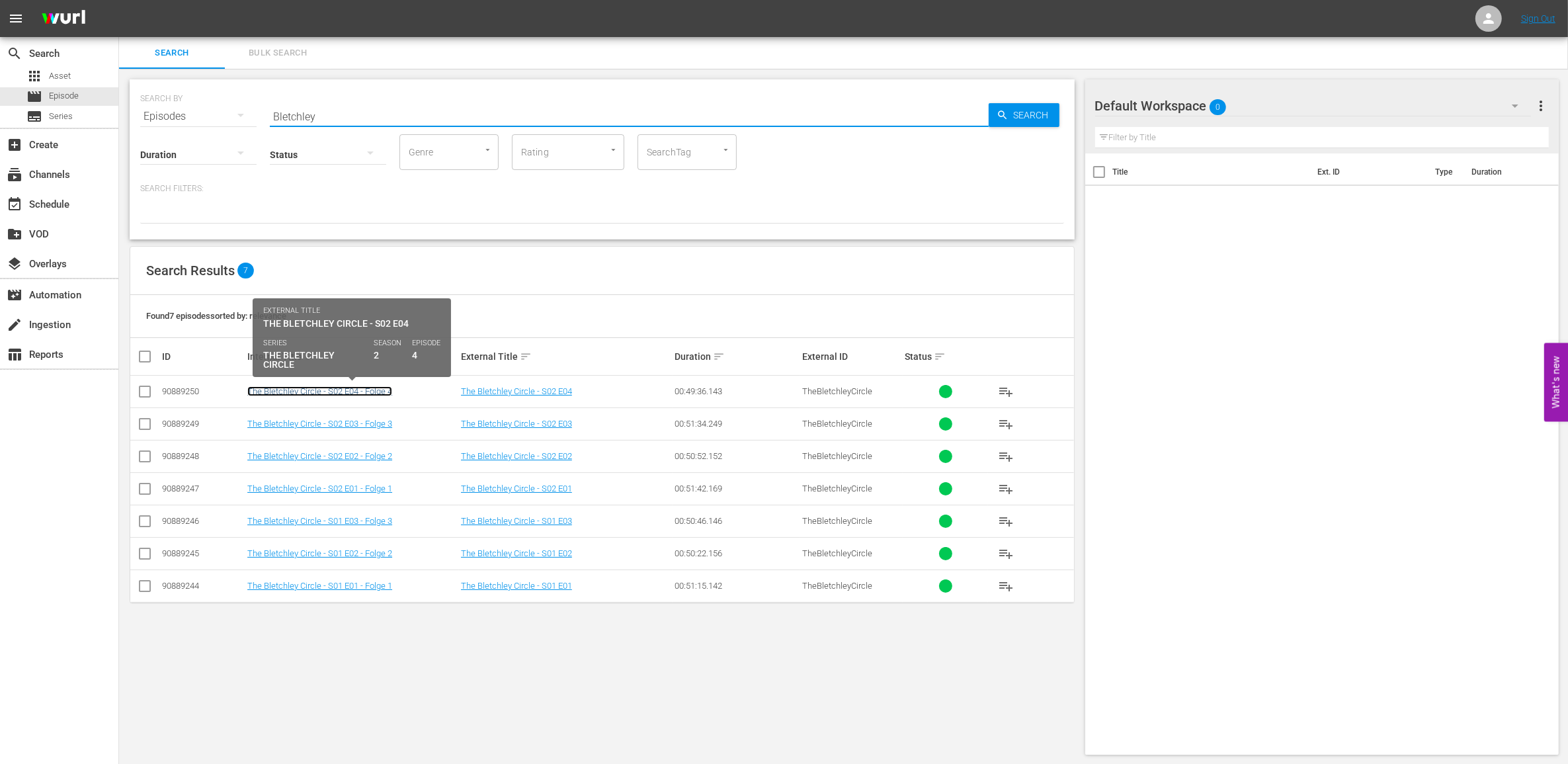
click at [369, 390] on link "The Bletchley Circle - S02 E04 - Folge 4" at bounding box center [320, 391] width 145 height 10
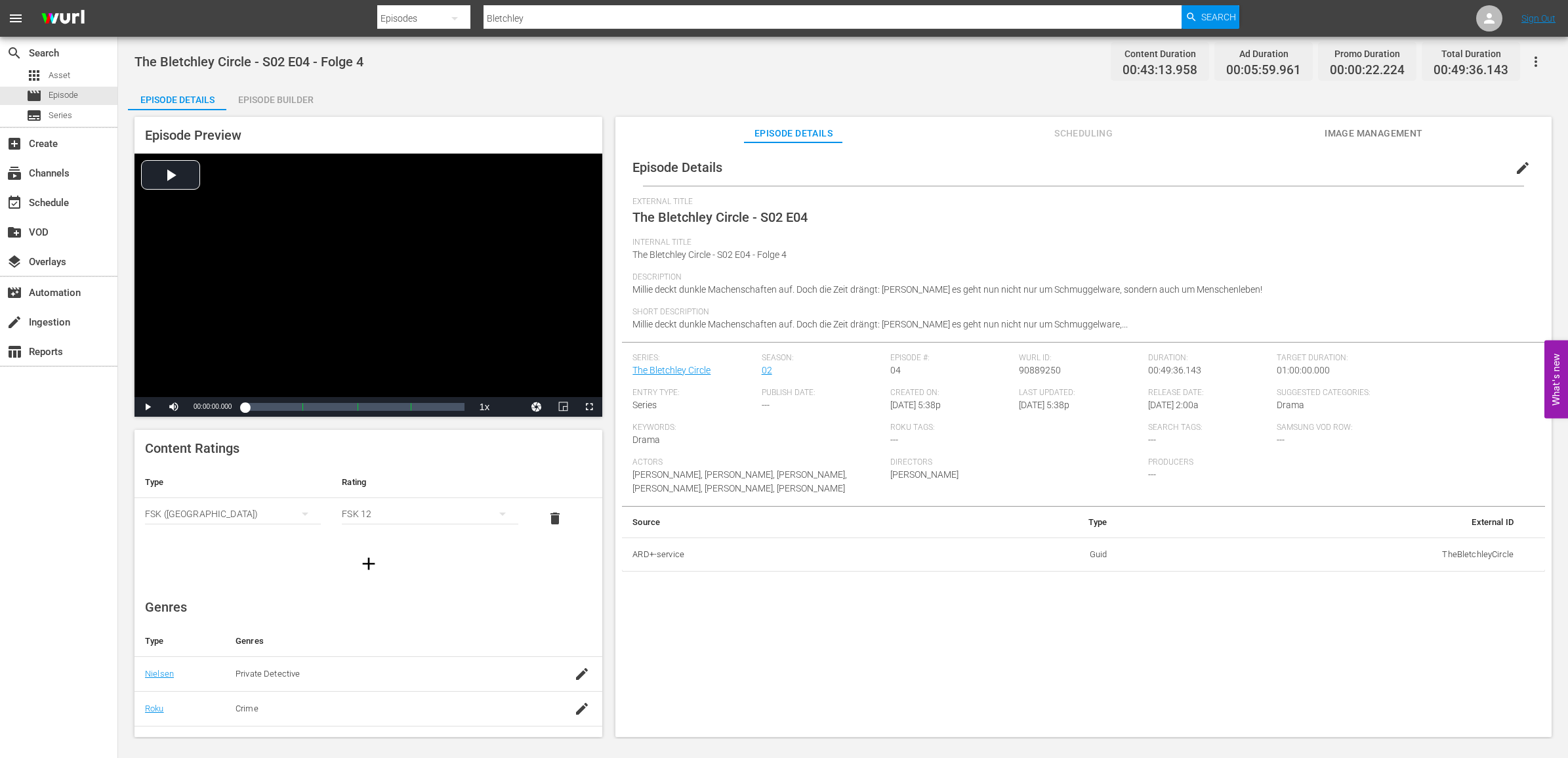
click at [260, 105] on div "Episode Builder" at bounding box center [276, 100] width 98 height 32
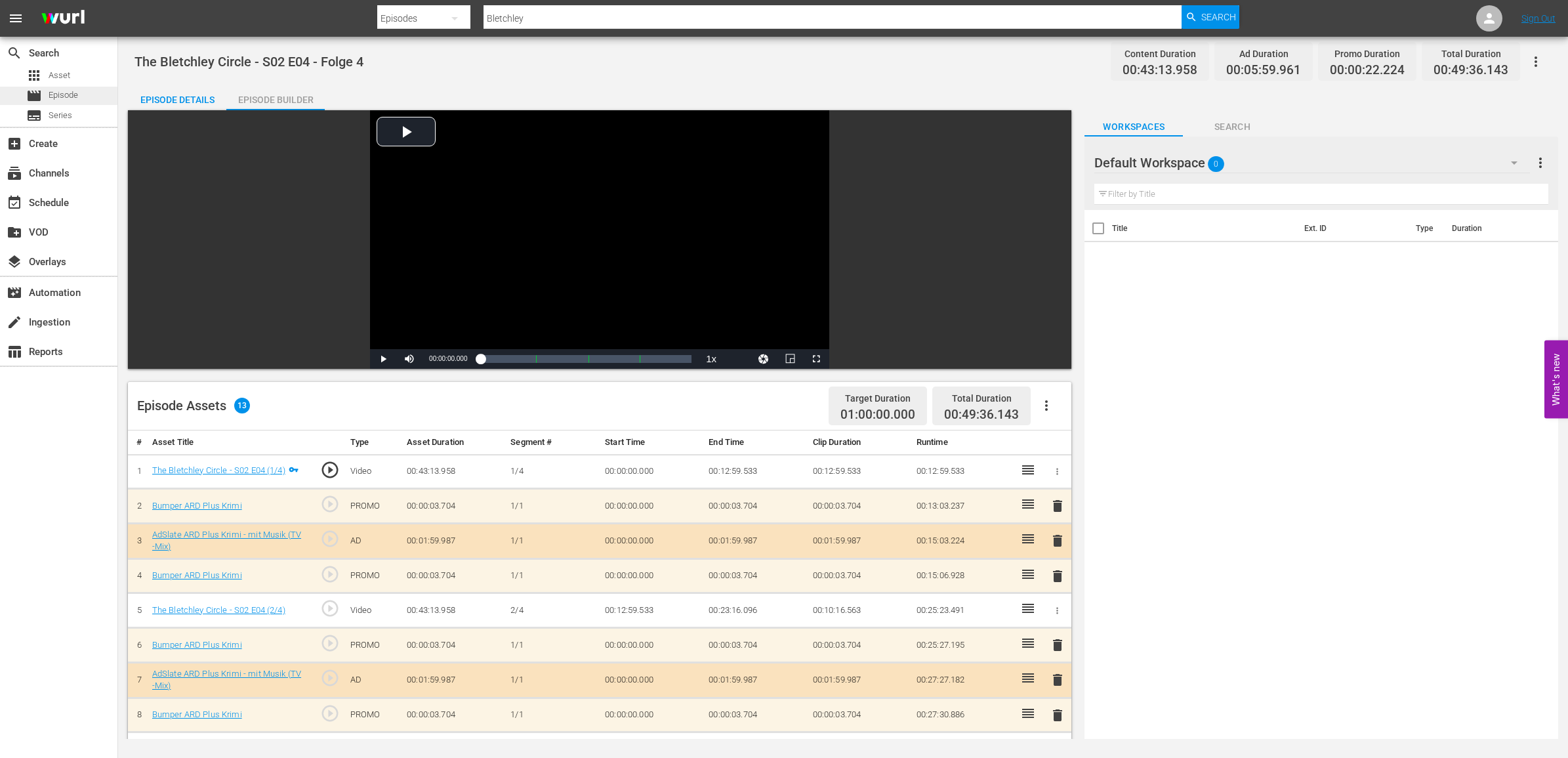
click at [74, 99] on span "Episode" at bounding box center [63, 95] width 30 height 13
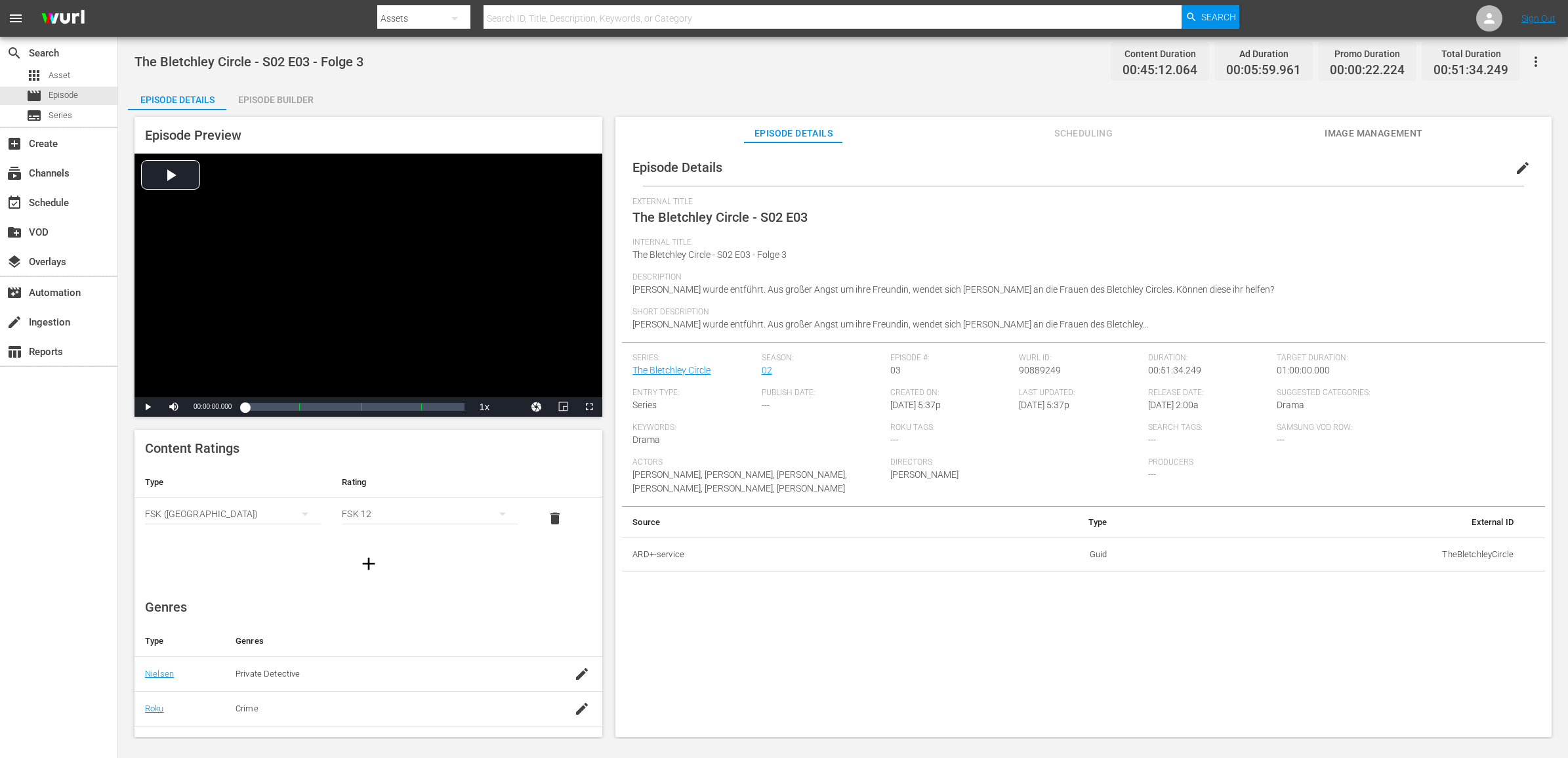
click at [289, 95] on div "Episode Builder" at bounding box center [276, 100] width 98 height 32
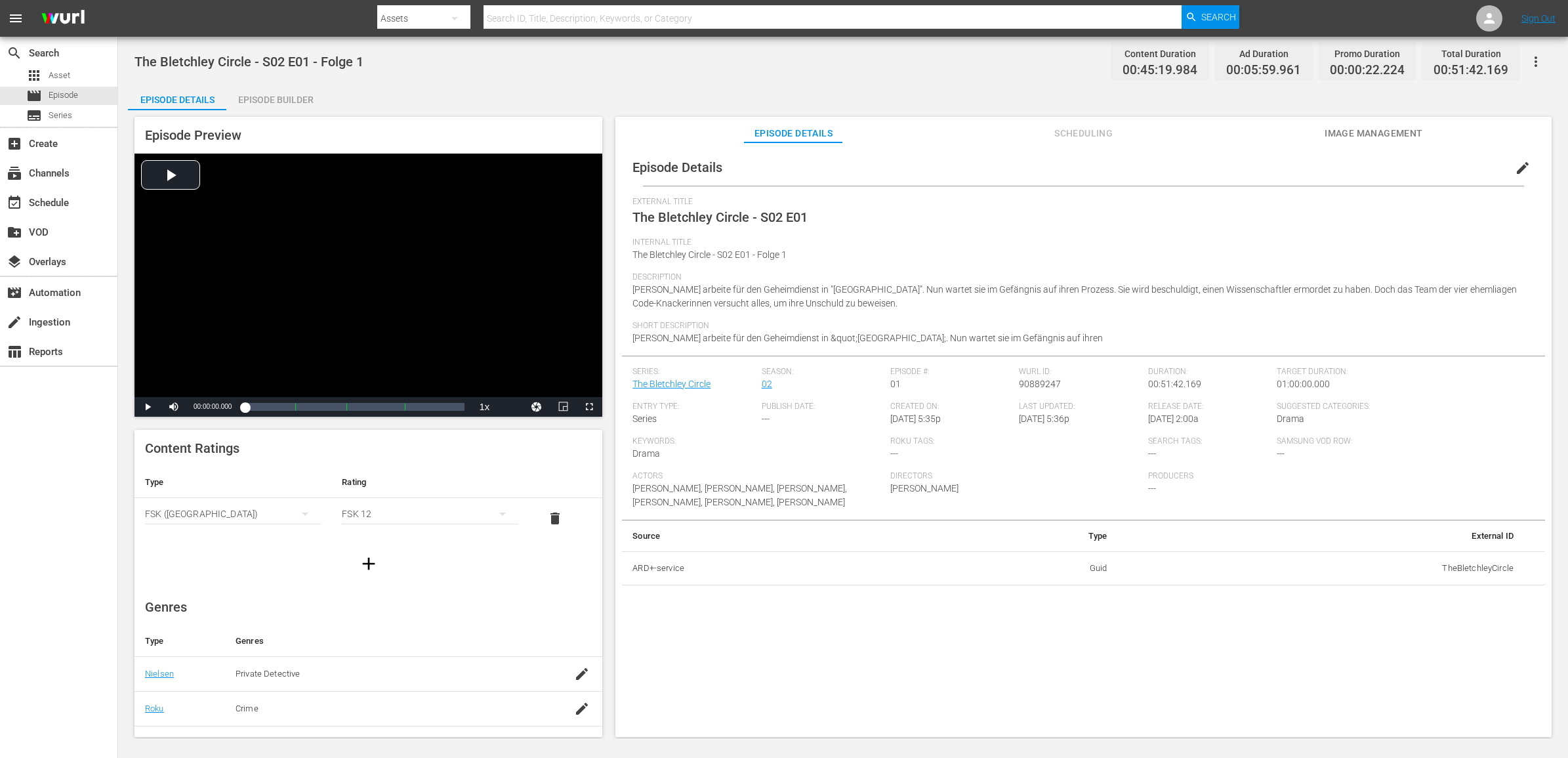
click at [236, 90] on div "Episode Builder" at bounding box center [276, 100] width 98 height 32
